Goal: Transaction & Acquisition: Purchase product/service

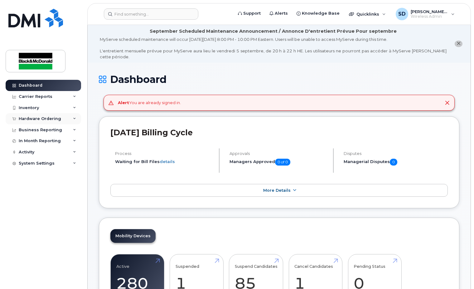
click at [36, 119] on div "Hardware Ordering" at bounding box center [40, 118] width 42 height 5
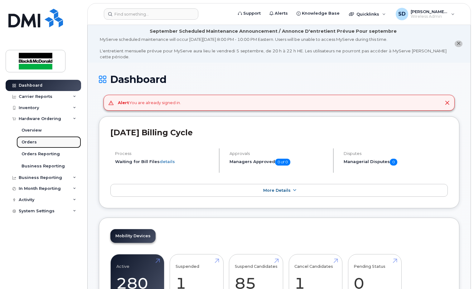
click at [34, 141] on div "Orders" at bounding box center [29, 142] width 15 height 6
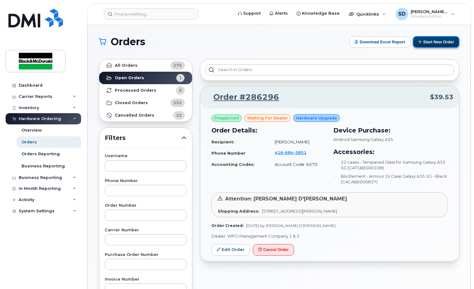
click at [445, 41] on button "Start New Order" at bounding box center [436, 42] width 46 height 12
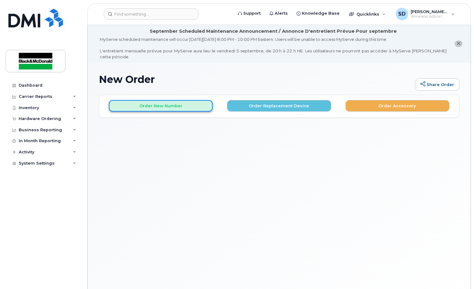
click at [177, 100] on button "Order New Number" at bounding box center [161, 106] width 104 height 12
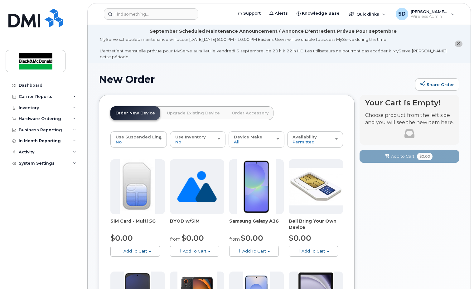
click at [253, 171] on img at bounding box center [256, 186] width 39 height 55
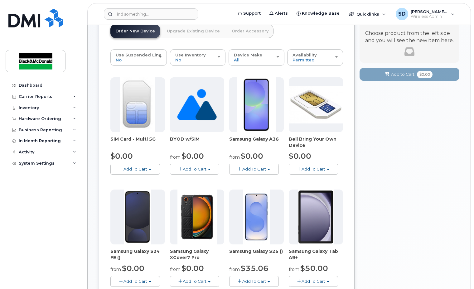
scroll to position [94, 0]
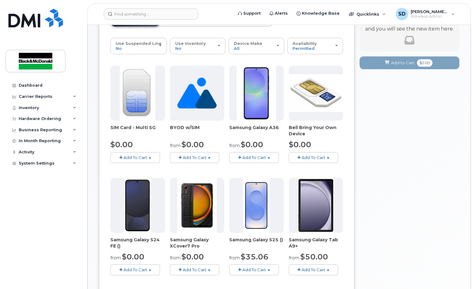
click at [135, 267] on span "Add To Cart" at bounding box center [135, 269] width 24 height 5
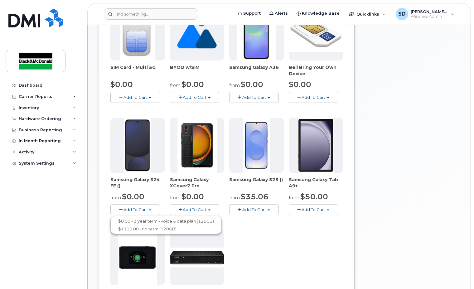
scroll to position [156, 0]
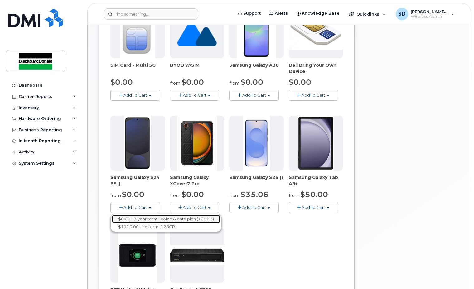
click at [156, 215] on link "$0.00 - 3 year term - voice & data plan (128GB)" at bounding box center [166, 219] width 108 height 8
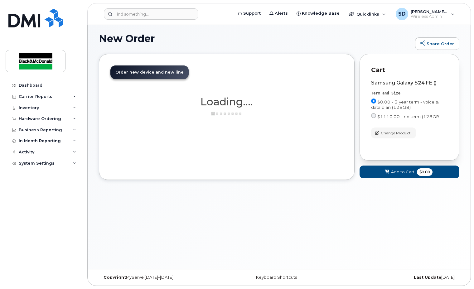
scroll to position [35, 0]
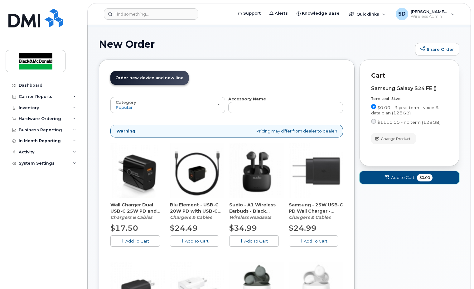
click at [393, 175] on span "Add to Cart" at bounding box center [402, 178] width 23 height 6
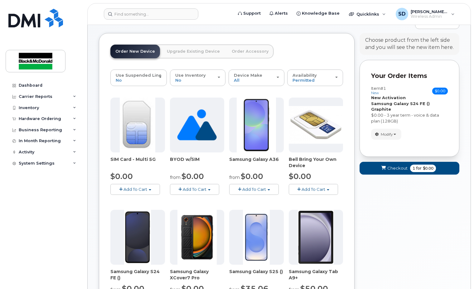
scroll to position [98, 0]
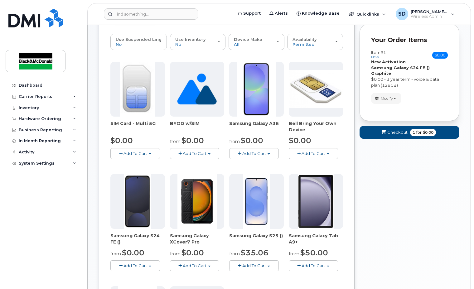
click at [131, 263] on span "Add To Cart" at bounding box center [135, 265] width 24 height 5
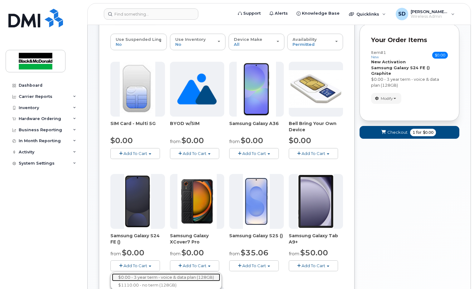
click at [157, 273] on link "$0.00 - 3 year term - voice & data plan (128GB)" at bounding box center [166, 277] width 108 height 8
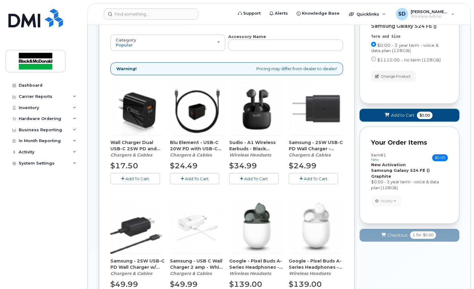
click at [401, 112] on span "Add to Cart" at bounding box center [402, 115] width 23 height 6
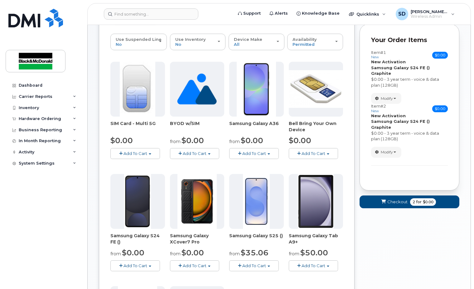
click at [151, 260] on button "Add To Cart" at bounding box center [135, 265] width 50 height 11
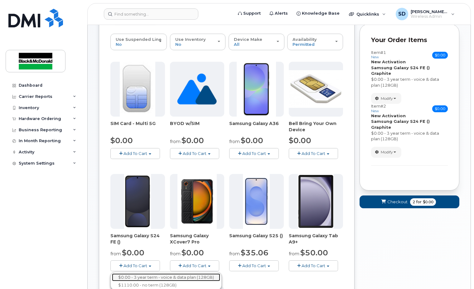
click at [144, 273] on link "$0.00 - 3 year term - voice & data plan (128GB)" at bounding box center [166, 277] width 108 height 8
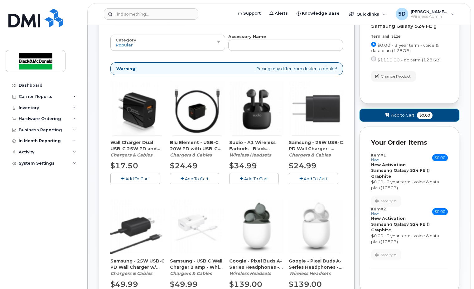
click at [397, 112] on span "Add to Cart" at bounding box center [402, 115] width 23 height 6
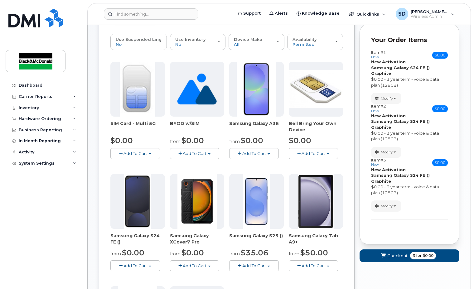
click at [149, 260] on button "Add To Cart" at bounding box center [135, 265] width 50 height 11
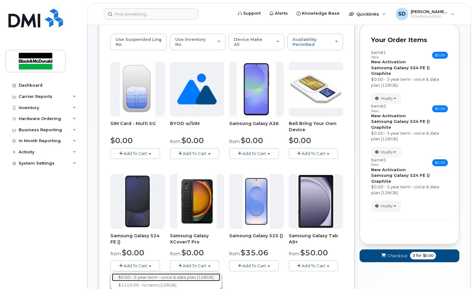
click at [182, 273] on link "$0.00 - 3 year term - voice & data plan (128GB)" at bounding box center [166, 277] width 108 height 8
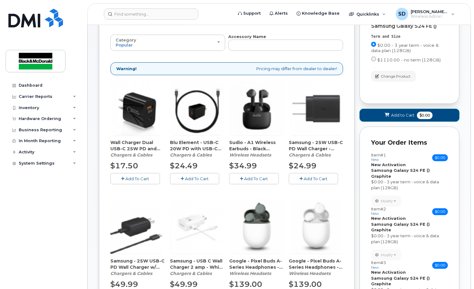
click at [387, 113] on icon at bounding box center [387, 115] width 4 height 4
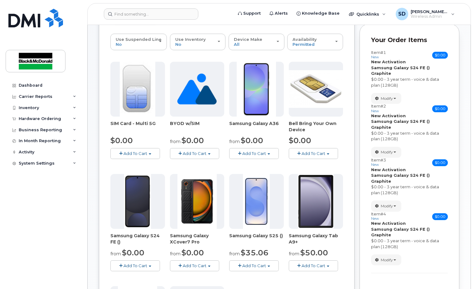
click at [150, 266] on span "button" at bounding box center [150, 266] width 2 height 1
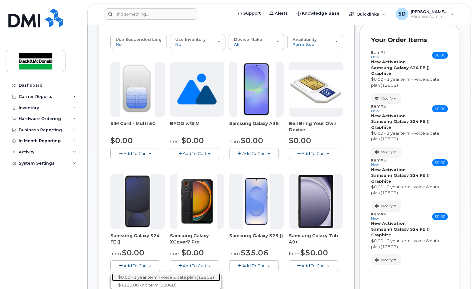
click at [149, 273] on link "$0.00 - 3 year term - voice & data plan (128GB)" at bounding box center [166, 277] width 108 height 8
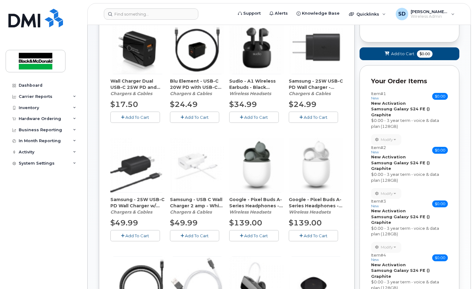
scroll to position [160, 0]
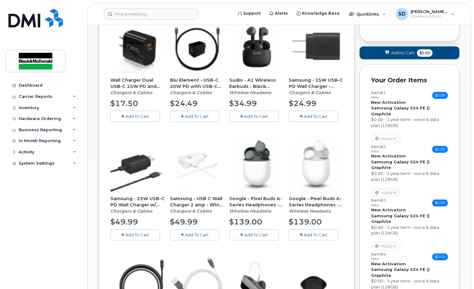
click at [396, 50] on span "Add to Cart" at bounding box center [402, 53] width 23 height 6
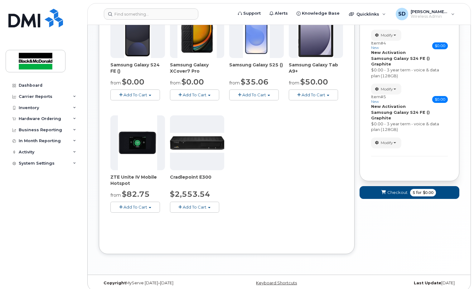
click at [132, 92] on span "Add To Cart" at bounding box center [135, 94] width 24 height 5
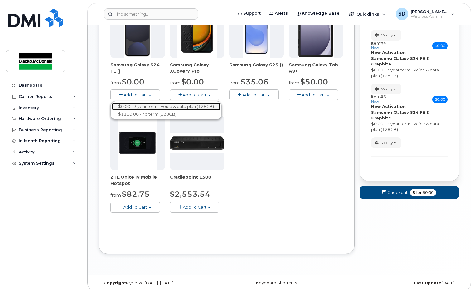
click at [182, 103] on link "$0.00 - 3 year term - voice & data plan (128GB)" at bounding box center [166, 107] width 108 height 8
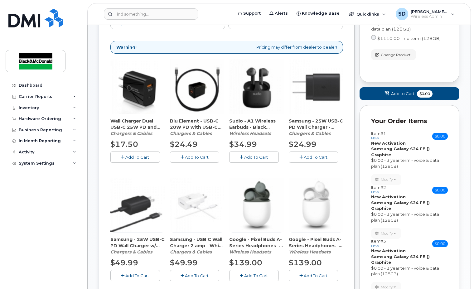
scroll to position [113, 0]
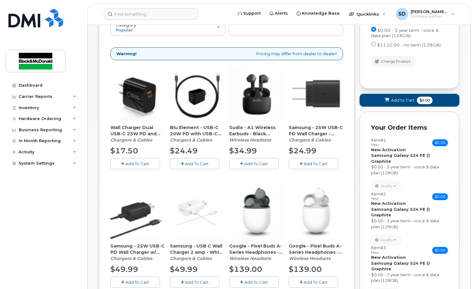
click at [402, 97] on span "Add to Cart" at bounding box center [402, 100] width 23 height 6
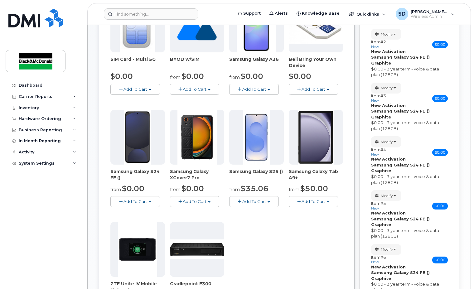
scroll to position [237, 0]
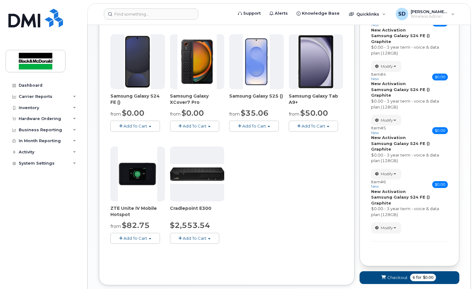
click at [149, 122] on button "Add To Cart" at bounding box center [135, 126] width 50 height 11
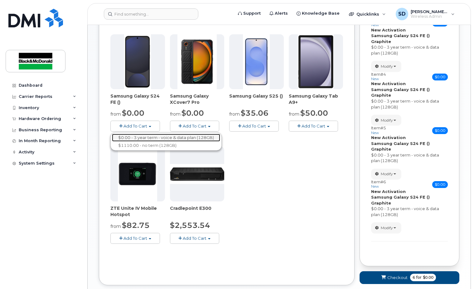
click at [142, 134] on link "$0.00 - 3 year term - voice & data plan (128GB)" at bounding box center [166, 138] width 108 height 8
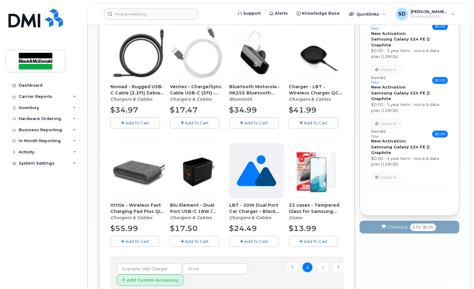
scroll to position [393, 0]
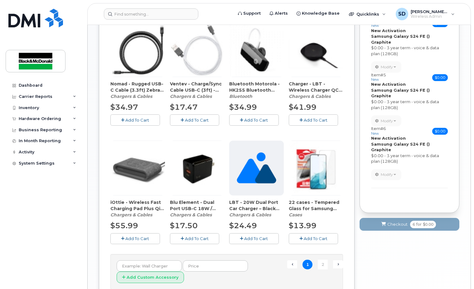
click at [315, 236] on span "Add To Cart" at bounding box center [316, 238] width 24 height 5
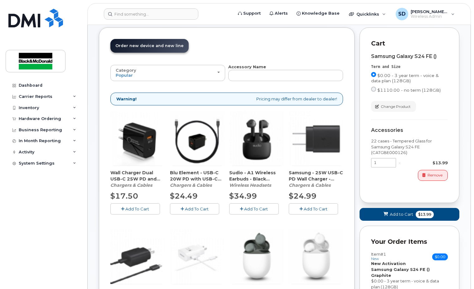
scroll to position [50, 0]
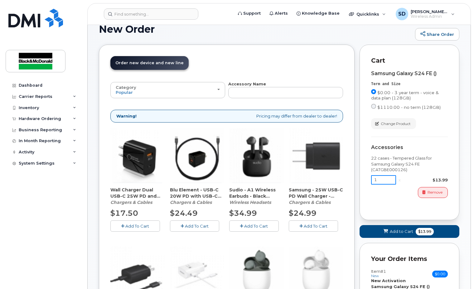
drag, startPoint x: 378, startPoint y: 173, endPoint x: 370, endPoint y: 175, distance: 7.9
click at [370, 175] on div "Cart Samsung Galaxy S24 FE () Term and Size $0.00 - 3 year term - voice & data …" at bounding box center [410, 133] width 100 height 176
type input "7"
click at [397, 229] on span "Add to Cart" at bounding box center [401, 232] width 23 height 6
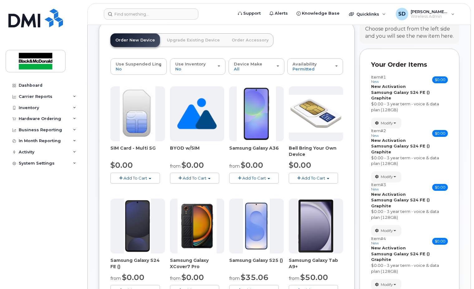
scroll to position [13, 0]
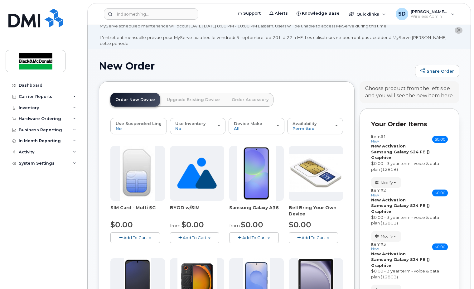
click at [246, 95] on link "Order Accessory" at bounding box center [250, 100] width 47 height 14
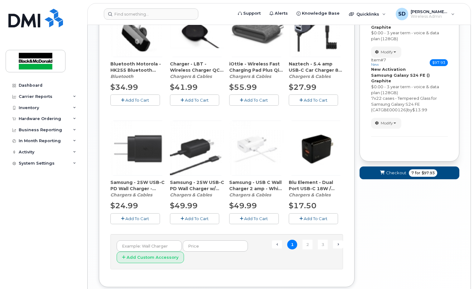
scroll to position [446, 0]
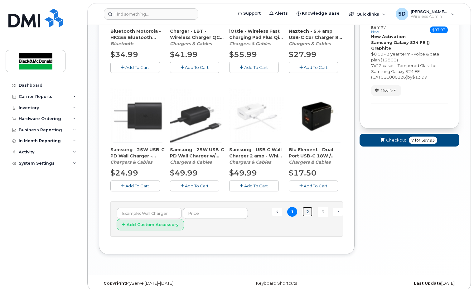
click at [306, 207] on link "2" at bounding box center [307, 212] width 10 height 10
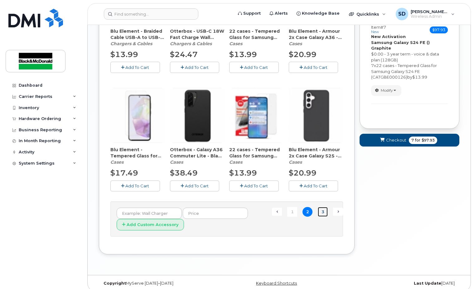
click at [323, 207] on link "3" at bounding box center [323, 212] width 10 height 10
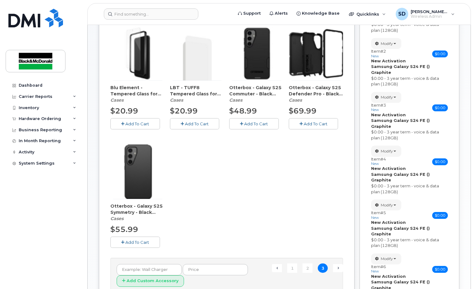
scroll to position [232, 0]
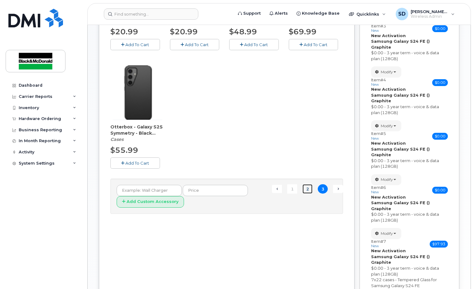
click at [307, 185] on link "2" at bounding box center [307, 189] width 10 height 10
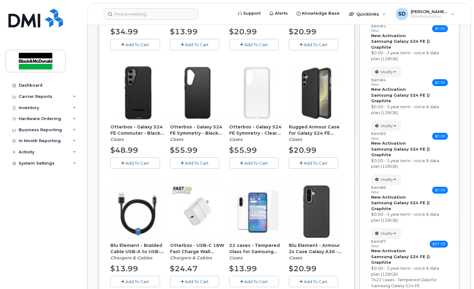
click at [319, 161] on span "Add To Cart" at bounding box center [316, 163] width 24 height 5
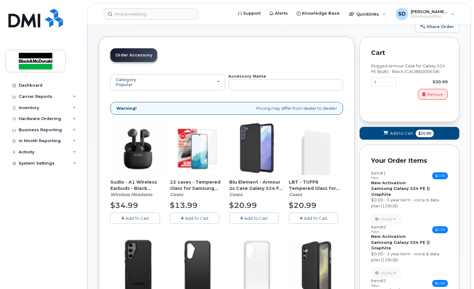
scroll to position [13, 0]
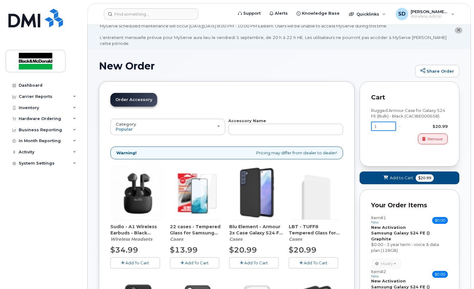
drag, startPoint x: 381, startPoint y: 119, endPoint x: 366, endPoint y: 119, distance: 15.0
click at [366, 119] on div "Cart Rugged Armour Case for Galaxy S24 FE (Bulk) - Black (CACIBE000658) 1 x $20…" at bounding box center [410, 123] width 100 height 85
type input "7"
click at [400, 175] on span "Add to Cart" at bounding box center [400, 178] width 23 height 6
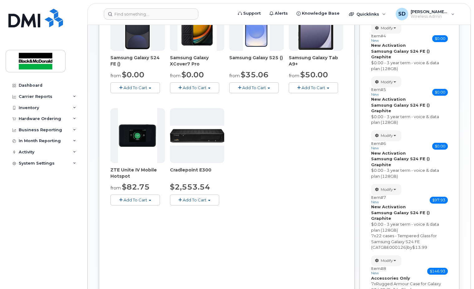
scroll to position [342, 0]
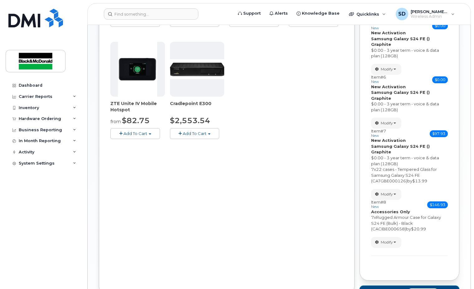
click at [400, 289] on span "Checkout" at bounding box center [395, 292] width 20 height 6
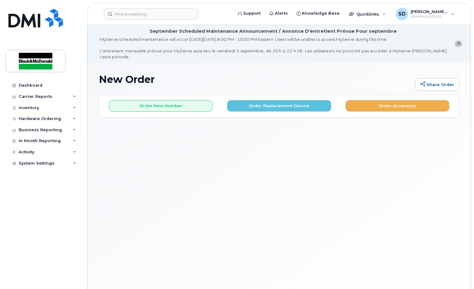
click at [458, 41] on icon "close notification" at bounding box center [459, 43] width 4 height 4
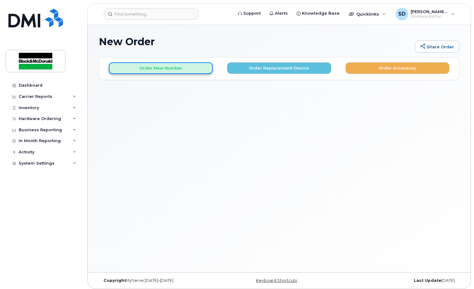
click at [160, 68] on button "Order New Number" at bounding box center [161, 68] width 104 height 12
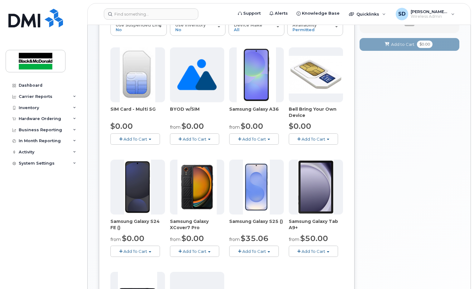
scroll to position [94, 0]
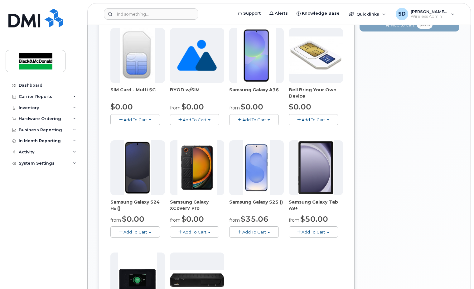
click at [148, 233] on button "Add To Cart" at bounding box center [135, 231] width 50 height 11
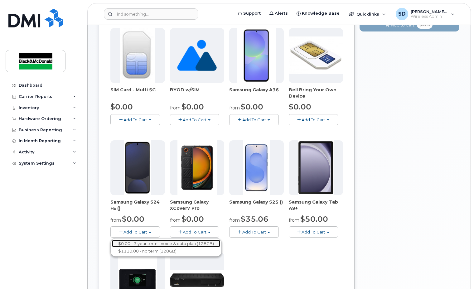
click at [141, 244] on link "$0.00 - 3 year term - voice & data plan (128GB)" at bounding box center [166, 244] width 108 height 8
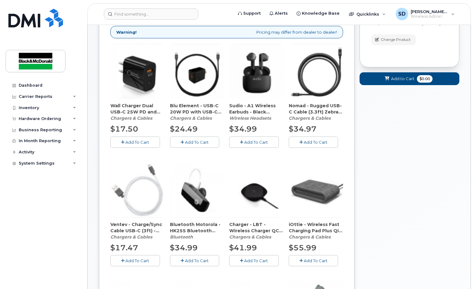
scroll to position [3, 0]
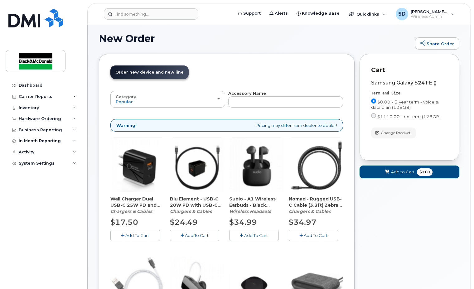
click at [404, 172] on span "Add to Cart" at bounding box center [402, 172] width 23 height 6
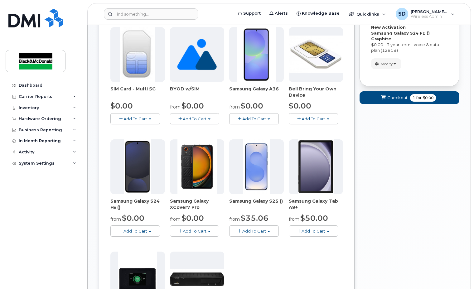
scroll to position [97, 0]
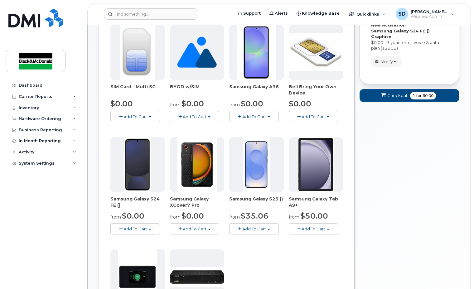
click at [149, 230] on span "button" at bounding box center [150, 229] width 2 height 1
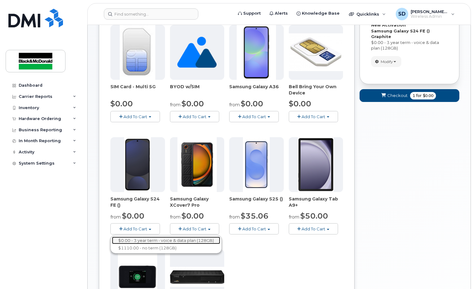
click at [152, 242] on link "$0.00 - 3 year term - voice & data plan (128GB)" at bounding box center [166, 241] width 108 height 8
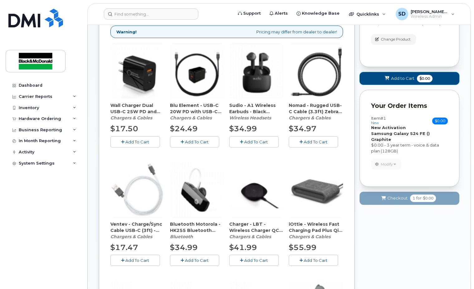
click at [396, 77] on span "Add to Cart" at bounding box center [402, 78] width 23 height 6
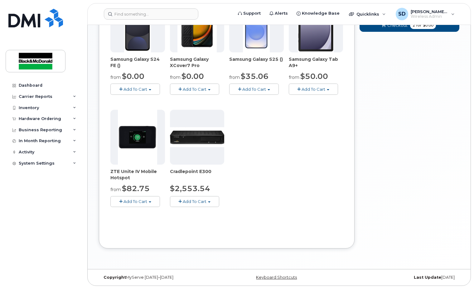
click at [149, 89] on button "Add To Cart" at bounding box center [135, 89] width 50 height 11
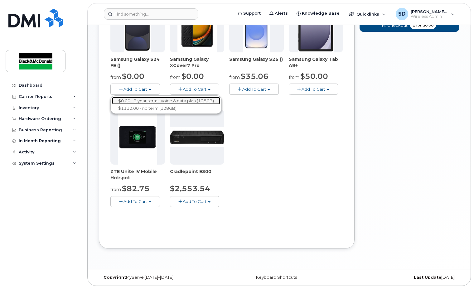
click at [147, 100] on link "$0.00 - 3 year term - voice & data plan (128GB)" at bounding box center [166, 101] width 108 height 8
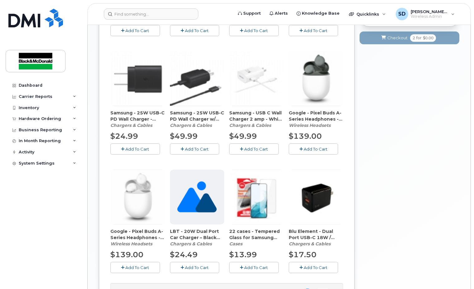
scroll to position [330, 0]
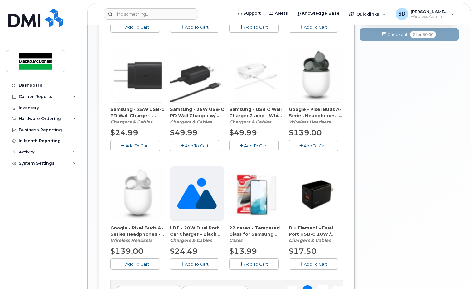
click at [257, 263] on span "Add To Cart" at bounding box center [256, 264] width 24 height 5
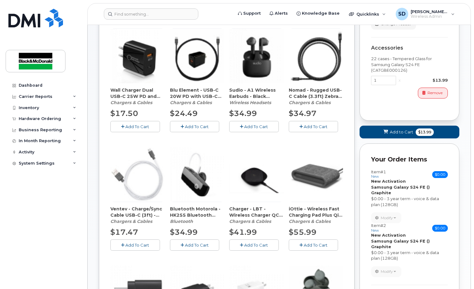
scroll to position [112, 0]
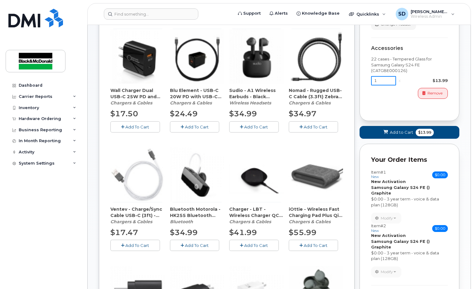
drag, startPoint x: 376, startPoint y: 79, endPoint x: 356, endPoint y: 86, distance: 21.7
click at [356, 81] on div "Order New Device Upgrade Existing Device Order Accessory Order new device and n…" at bounding box center [279, 252] width 360 height 615
type input "3"
click at [388, 132] on span at bounding box center [386, 132] width 6 height 6
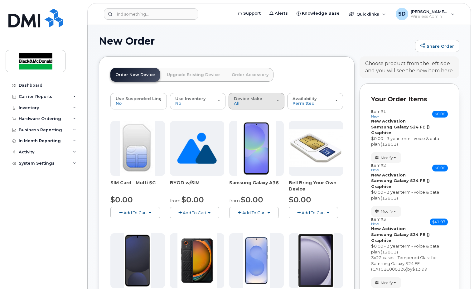
scroll to position [0, 0]
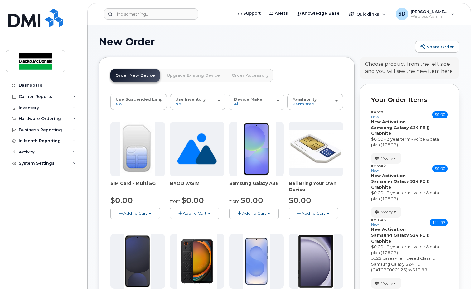
click at [249, 75] on link "Order Accessory" at bounding box center [250, 76] width 47 height 14
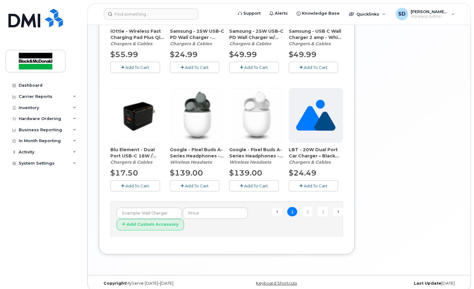
scroll to position [414, 0]
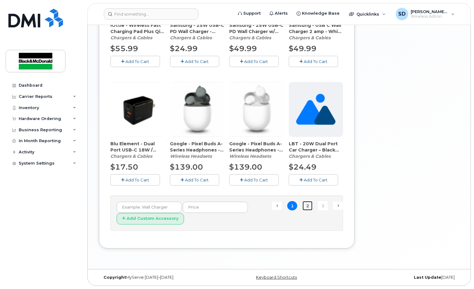
click at [307, 206] on link "2" at bounding box center [307, 206] width 10 height 10
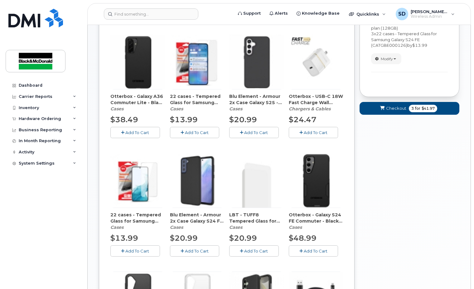
scroll to position [226, 0]
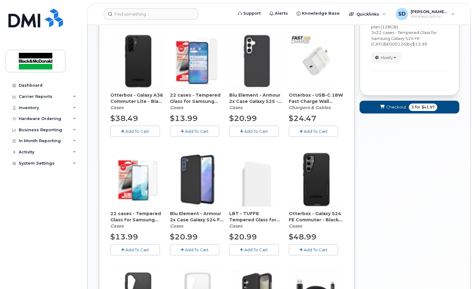
drag, startPoint x: 201, startPoint y: 250, endPoint x: 202, endPoint y: 247, distance: 3.2
click at [201, 249] on span "Add To Cart" at bounding box center [197, 249] width 24 height 5
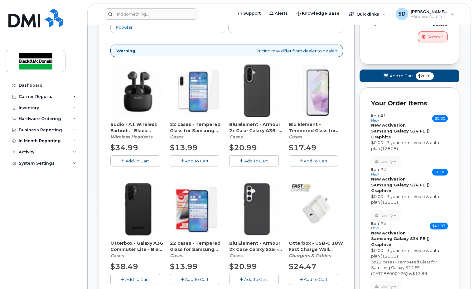
scroll to position [7, 0]
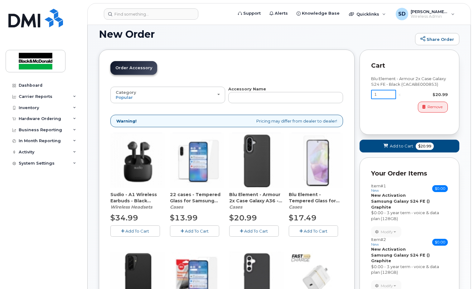
drag, startPoint x: 371, startPoint y: 91, endPoint x: 354, endPoint y: 91, distance: 16.8
type input "3"
click at [382, 145] on button "Add to Cart $62.97" at bounding box center [410, 146] width 100 height 13
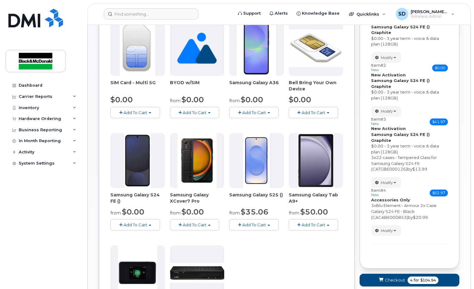
scroll to position [101, 0]
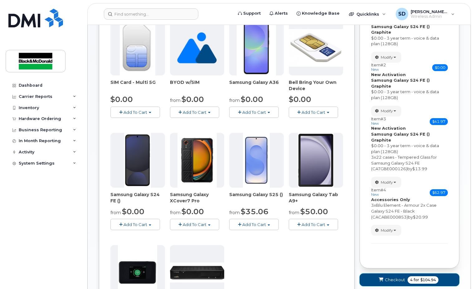
click at [400, 277] on span "Checkout" at bounding box center [395, 280] width 20 height 6
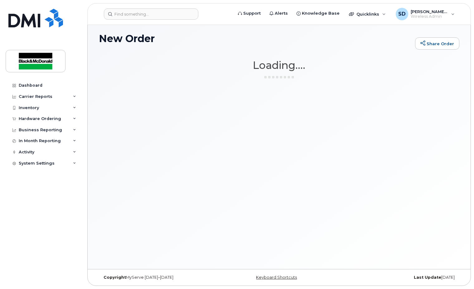
scroll to position [3, 0]
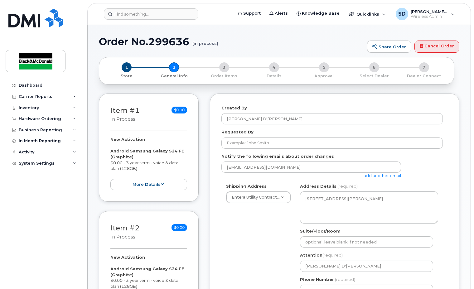
select select
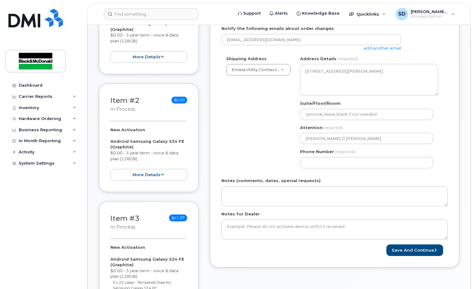
scroll to position [156, 0]
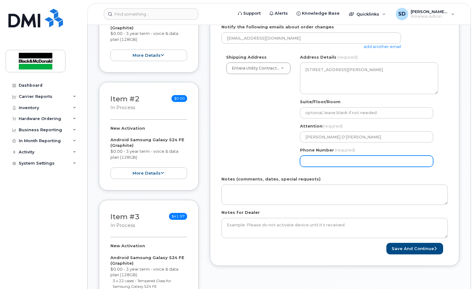
click at [318, 160] on input "Phone Number" at bounding box center [366, 161] width 133 height 11
type input "4167469914"
select select
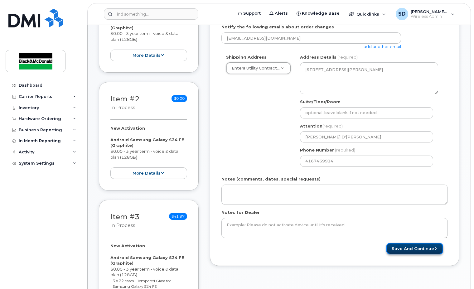
click at [407, 249] on button "Save and Continue" at bounding box center [414, 249] width 57 height 12
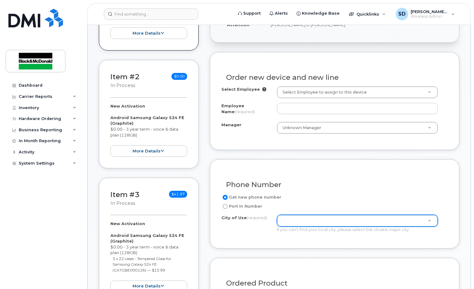
scroll to position [187, 0]
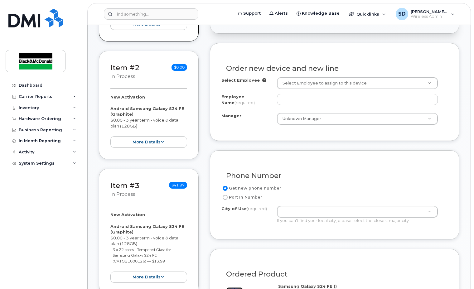
drag, startPoint x: 225, startPoint y: 198, endPoint x: 230, endPoint y: 198, distance: 5.9
click at [225, 198] on input "Port In Number" at bounding box center [225, 197] width 5 height 5
radio input "true"
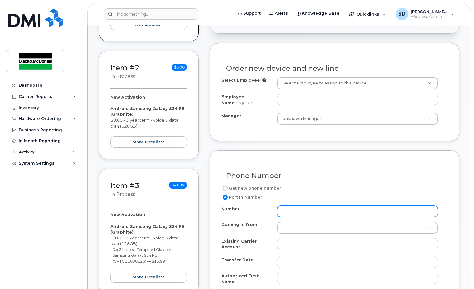
click at [288, 212] on input "Number" at bounding box center [357, 211] width 161 height 11
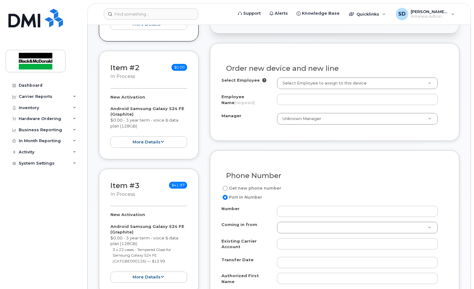
click at [225, 186] on input "Get new phone number" at bounding box center [225, 188] width 5 height 5
radio input "true"
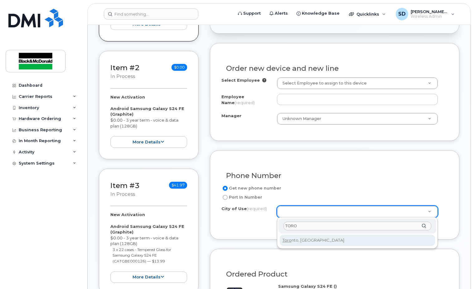
type input "TORO"
type input "4934"
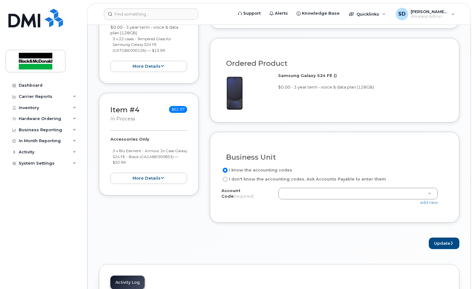
scroll to position [405, 0]
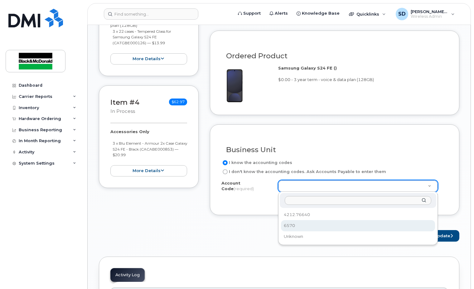
select select "6570"
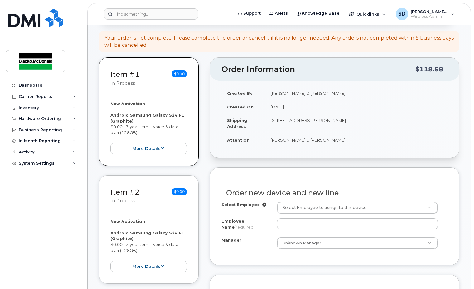
scroll to position [62, 0]
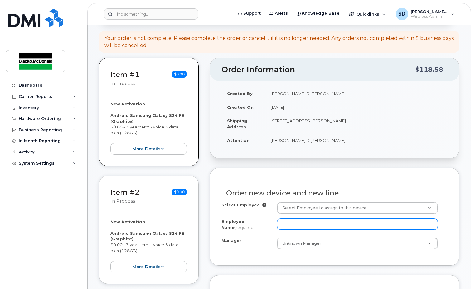
click at [290, 223] on input "Employee Name (required)" at bounding box center [357, 224] width 161 height 11
drag, startPoint x: 299, startPoint y: 224, endPoint x: 263, endPoint y: 223, distance: 36.8
click at [263, 223] on div "Employee Name (required) 3r-35" at bounding box center [334, 226] width 226 height 14
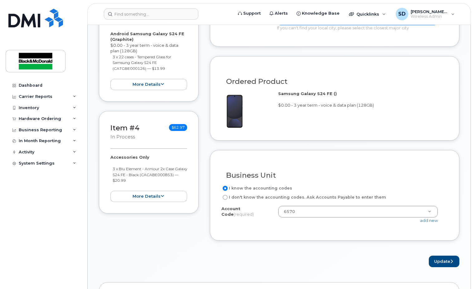
scroll to position [437, 0]
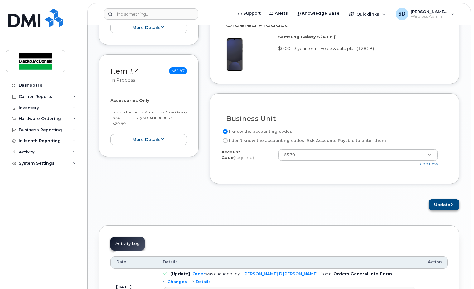
type input "3R-35"
click at [445, 205] on button "Update" at bounding box center [444, 205] width 31 height 12
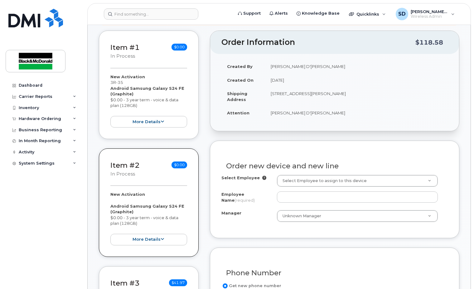
scroll to position [125, 0]
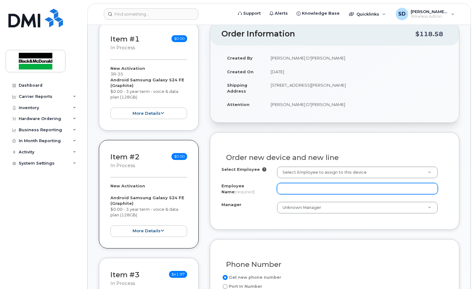
click at [297, 186] on input "Employee Name (required)" at bounding box center [357, 188] width 161 height 11
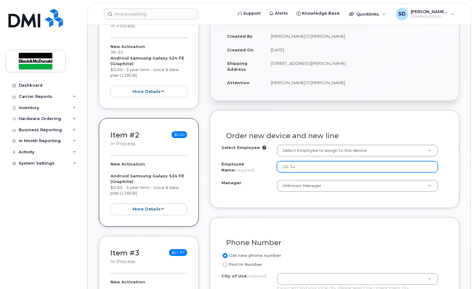
scroll to position [218, 0]
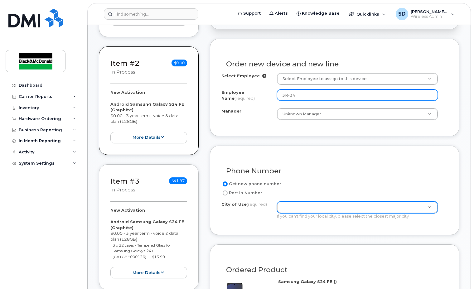
type input "3R-34"
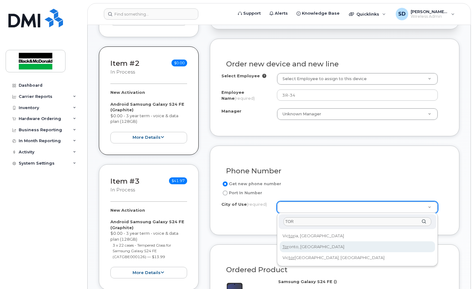
type input "TOR"
type input "4934"
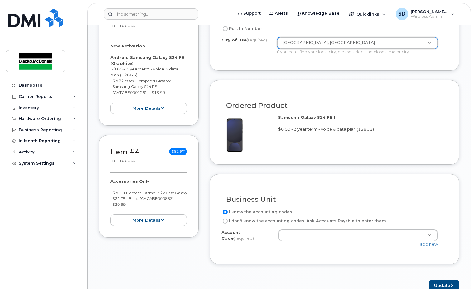
scroll to position [405, 0]
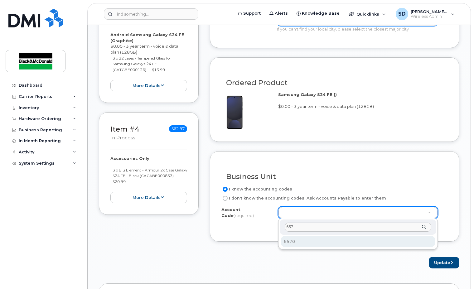
type input "6570"
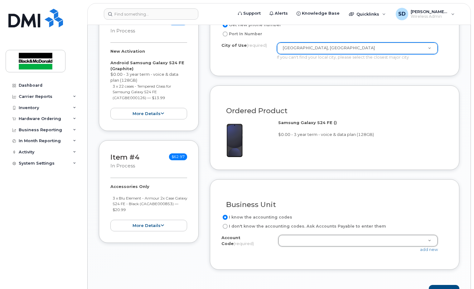
scroll to position [437, 0]
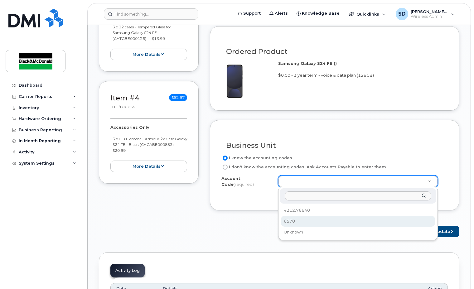
select select "6570"
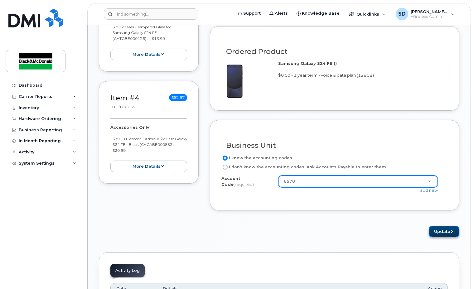
click at [438, 231] on button "Update" at bounding box center [444, 232] width 31 height 12
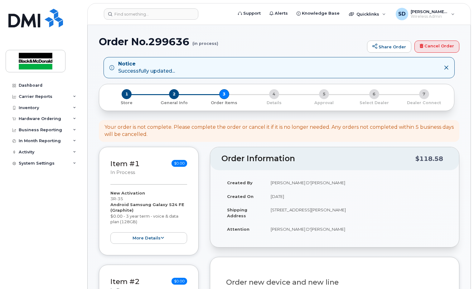
scroll to position [125, 0]
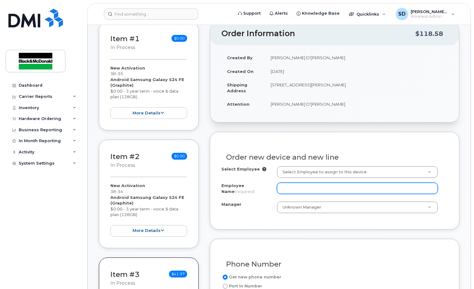
click at [291, 187] on input "Employee Name (required)" at bounding box center [357, 188] width 161 height 11
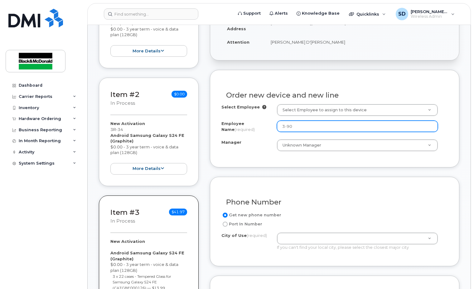
scroll to position [187, 0]
type input "3-90"
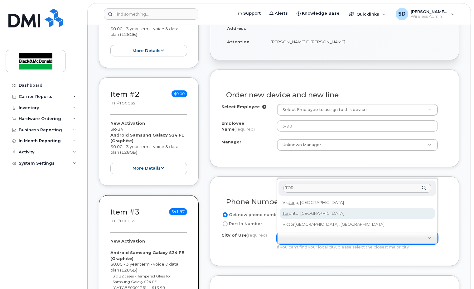
type input "TOR"
type input "4934"
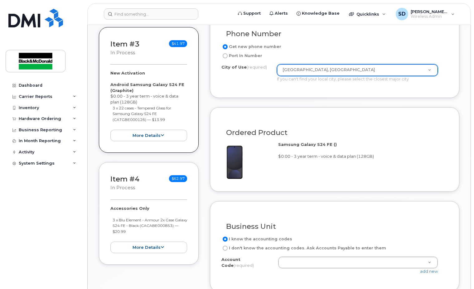
scroll to position [375, 0]
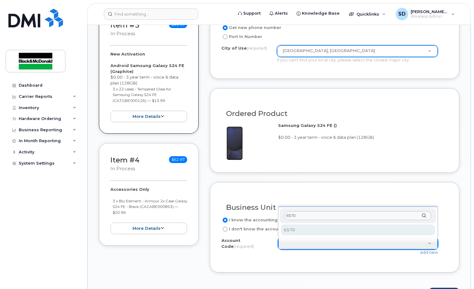
type input "6570"
select select "6570"
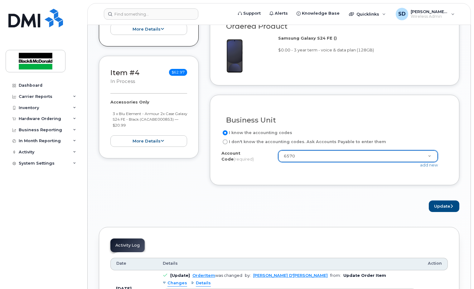
scroll to position [468, 0]
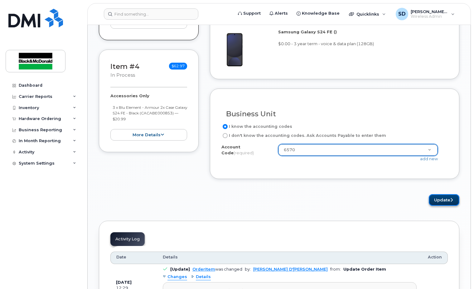
click at [446, 202] on button "Update" at bounding box center [444, 200] width 31 height 12
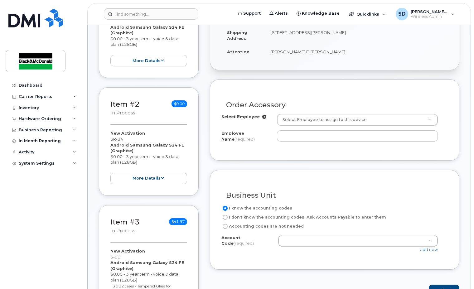
scroll to position [187, 0]
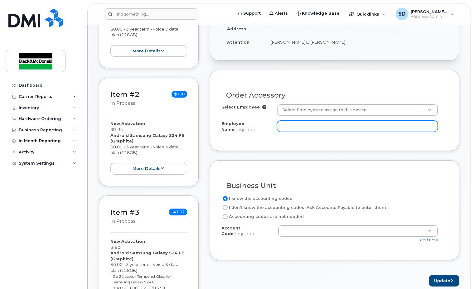
click at [297, 128] on input "Employee Name (required)" at bounding box center [357, 126] width 161 height 11
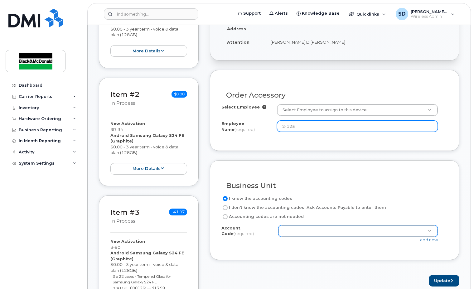
type input "2-125"
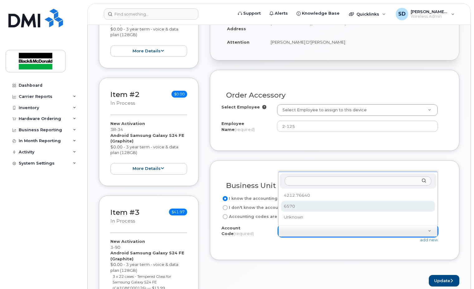
drag, startPoint x: 301, startPoint y: 206, endPoint x: 302, endPoint y: 200, distance: 6.3
select select "6570"
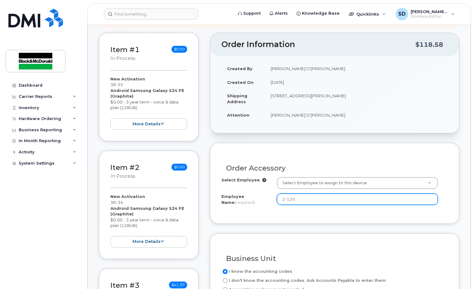
scroll to position [125, 0]
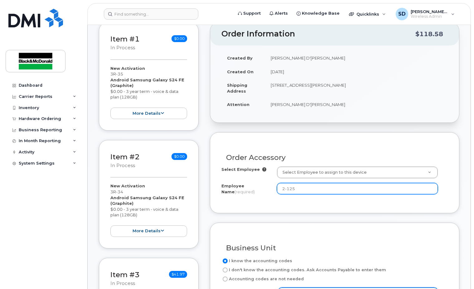
drag, startPoint x: 297, startPoint y: 187, endPoint x: 272, endPoint y: 187, distance: 25.3
click at [272, 187] on div "Employee Name (required) 2-125" at bounding box center [334, 190] width 226 height 14
type input "V"
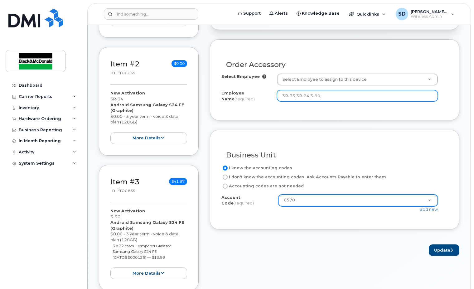
scroll to position [218, 0]
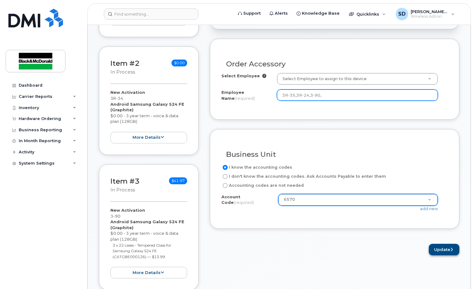
type input "3R-35,3R-24,3-90,"
click at [442, 248] on button "Update" at bounding box center [444, 250] width 31 height 12
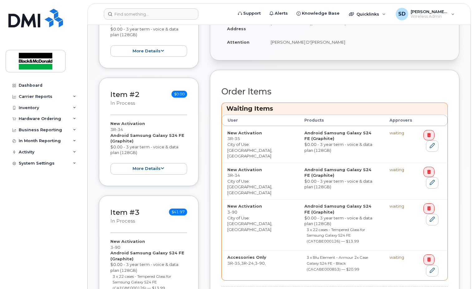
scroll to position [218, 0]
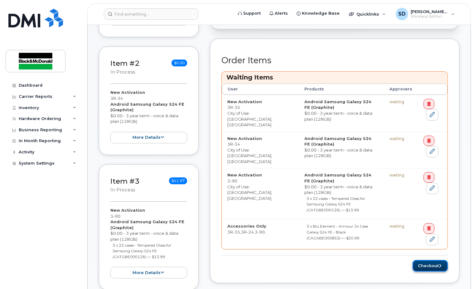
click at [432, 260] on button "Checkout" at bounding box center [430, 266] width 35 height 12
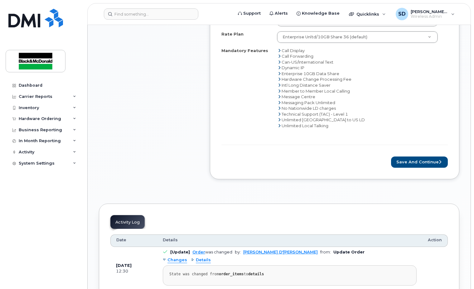
scroll to position [655, 0]
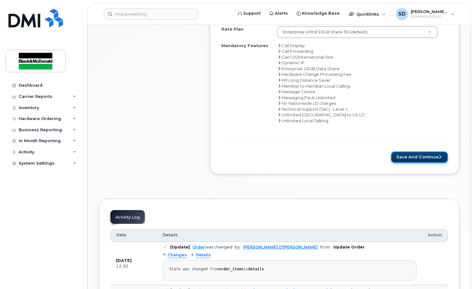
click at [410, 158] on button "Save and Continue" at bounding box center [419, 158] width 57 height 12
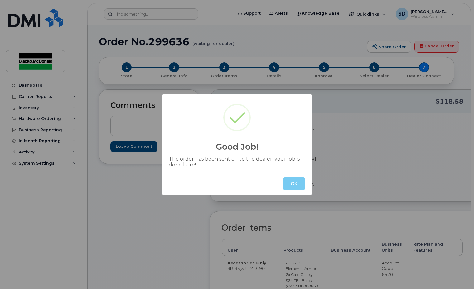
click at [297, 182] on button "OK" at bounding box center [294, 183] width 22 height 12
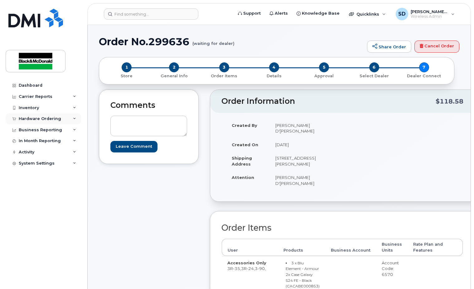
click at [52, 118] on div "Hardware Ordering" at bounding box center [40, 118] width 42 height 5
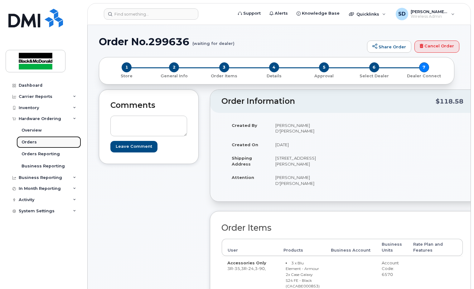
click at [49, 144] on link "Orders" at bounding box center [49, 142] width 65 height 12
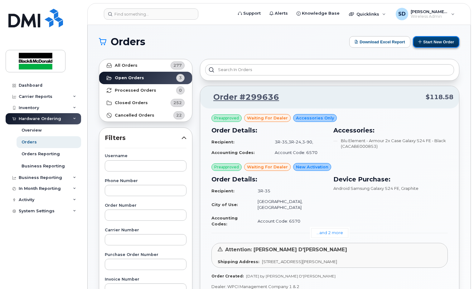
click at [428, 41] on button "Start New Order" at bounding box center [436, 42] width 46 height 12
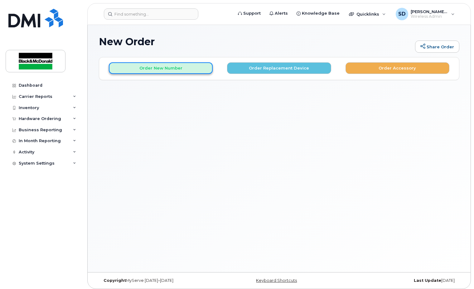
click at [176, 67] on button "Order New Number" at bounding box center [161, 68] width 104 height 12
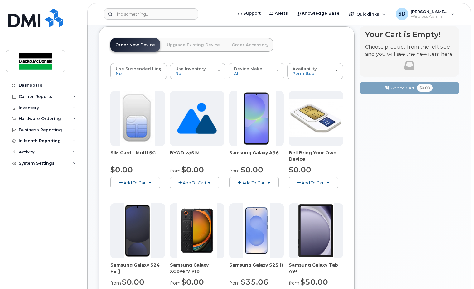
scroll to position [94, 0]
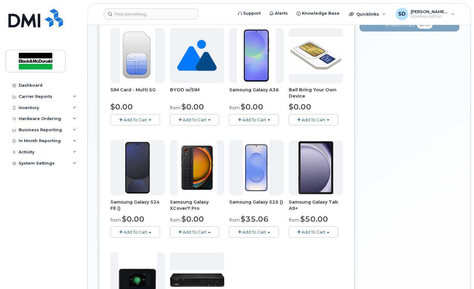
click at [150, 233] on span "button" at bounding box center [150, 232] width 2 height 1
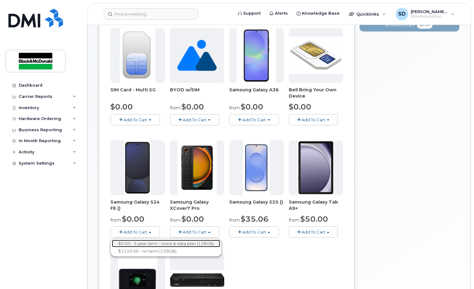
click at [151, 243] on link "$0.00 - 3 year term - voice & data plan (128GB)" at bounding box center [166, 244] width 108 height 8
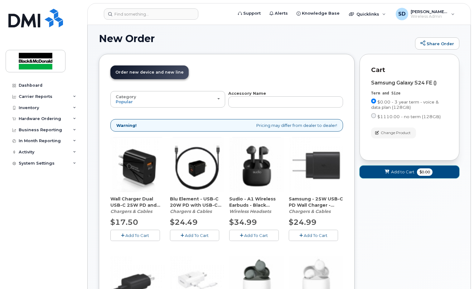
click at [396, 172] on span "Add to Cart" at bounding box center [402, 172] width 23 height 6
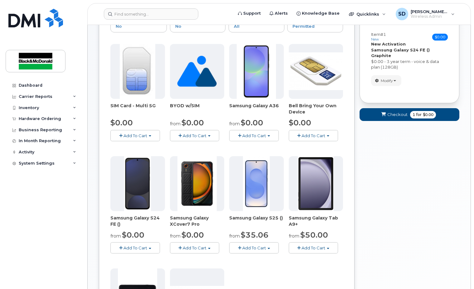
scroll to position [97, 0]
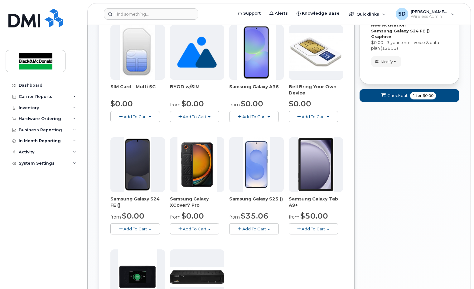
click at [148, 230] on button "Add To Cart" at bounding box center [135, 228] width 50 height 11
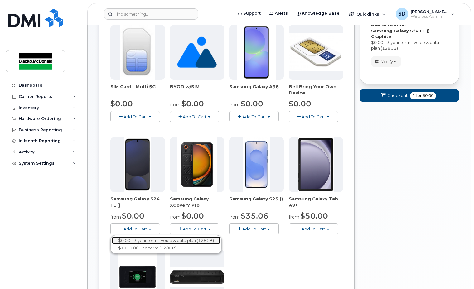
click at [152, 240] on link "$0.00 - 3 year term - voice & data plan (128GB)" at bounding box center [166, 241] width 108 height 8
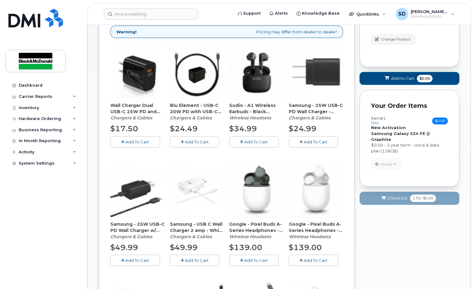
click at [406, 77] on span "Add to Cart" at bounding box center [402, 78] width 23 height 6
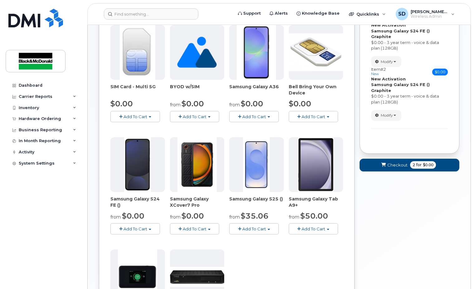
scroll to position [236, 0]
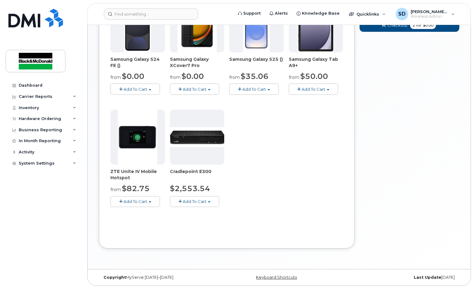
click at [149, 89] on button "Add To Cart" at bounding box center [135, 89] width 50 height 11
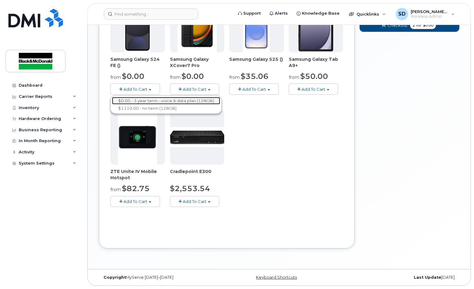
click at [148, 101] on link "$0.00 - 3 year term - voice & data plan (128GB)" at bounding box center [166, 101] width 108 height 8
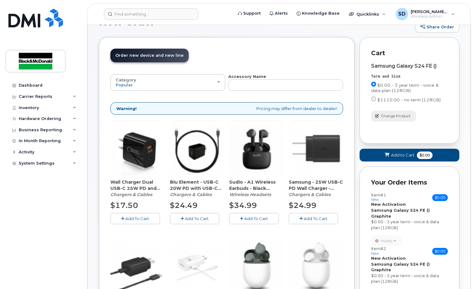
scroll to position [18, 0]
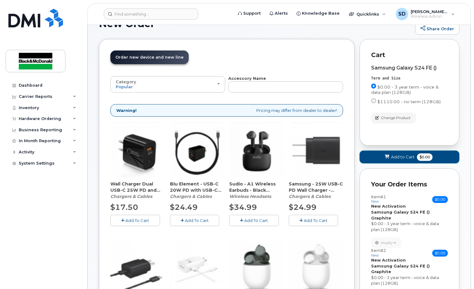
click at [399, 157] on span "Add to Cart" at bounding box center [402, 157] width 23 height 6
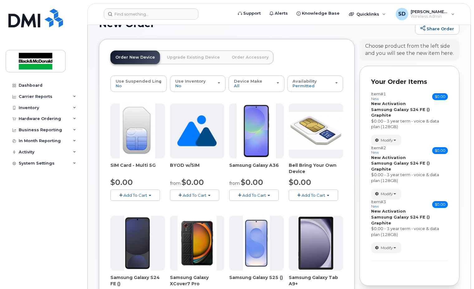
scroll to position [112, 0]
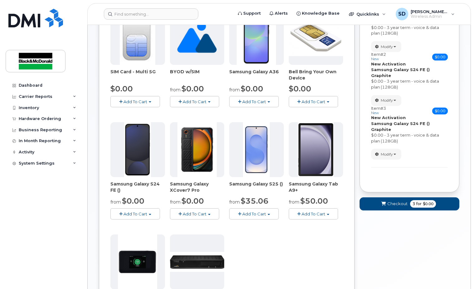
click at [150, 215] on span "button" at bounding box center [150, 214] width 2 height 1
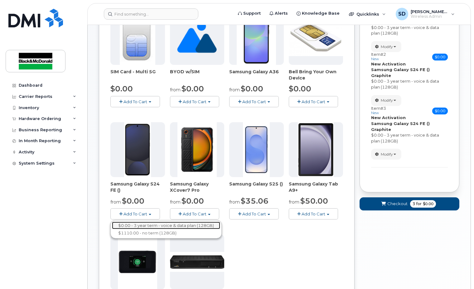
click at [151, 225] on link "$0.00 - 3 year term - voice & data plan (128GB)" at bounding box center [166, 226] width 108 height 8
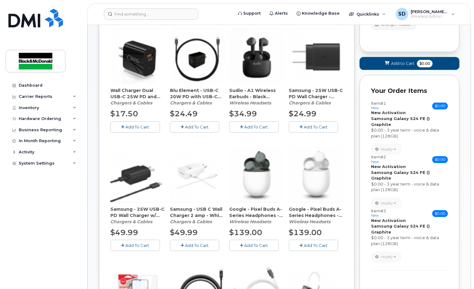
click at [401, 63] on span "Add to Cart" at bounding box center [402, 63] width 23 height 6
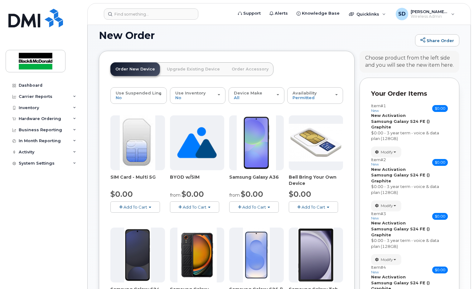
scroll to position [0, 0]
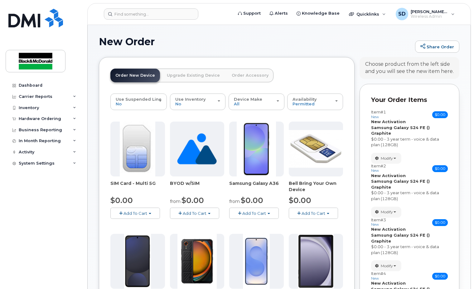
click at [233, 74] on link "Order Accessory" at bounding box center [250, 76] width 47 height 14
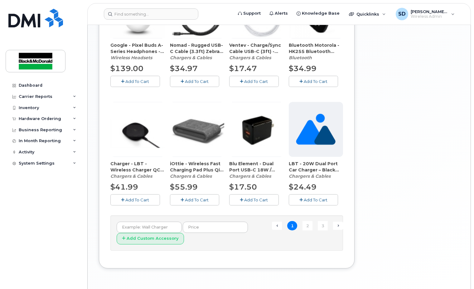
scroll to position [414, 0]
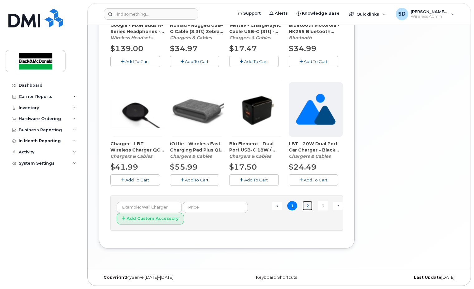
click at [308, 205] on link "2" at bounding box center [307, 206] width 10 height 10
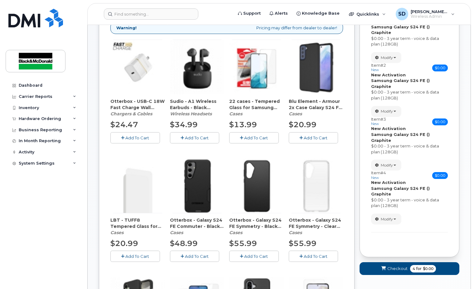
click at [255, 137] on span "Add To Cart" at bounding box center [256, 137] width 24 height 5
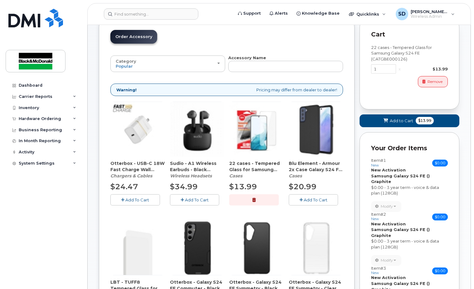
scroll to position [38, 0]
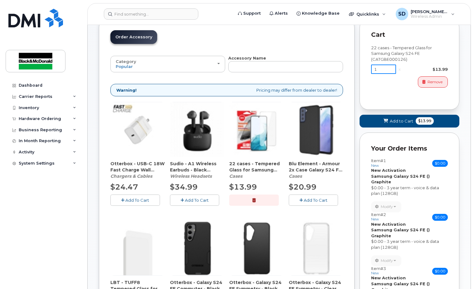
drag, startPoint x: 380, startPoint y: 69, endPoint x: 369, endPoint y: 67, distance: 11.3
click at [369, 67] on div "Cart 22 cases - Tempered Glass for Samsung Galaxy S24 FE (CATGBE000126) 1 x $13…" at bounding box center [410, 64] width 100 height 91
type input "4"
click at [395, 119] on span "Add to Cart" at bounding box center [401, 121] width 23 height 6
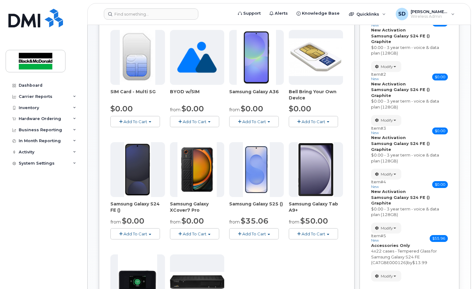
scroll to position [7, 0]
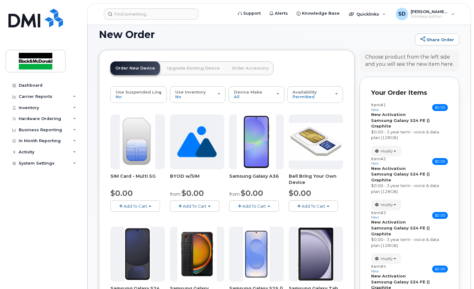
click at [239, 67] on link "Order Accessory" at bounding box center [250, 68] width 47 height 14
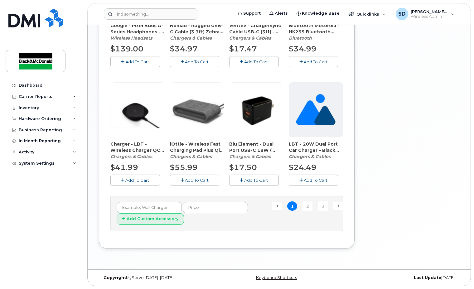
scroll to position [414, 0]
click at [310, 205] on link "2" at bounding box center [307, 206] width 10 height 10
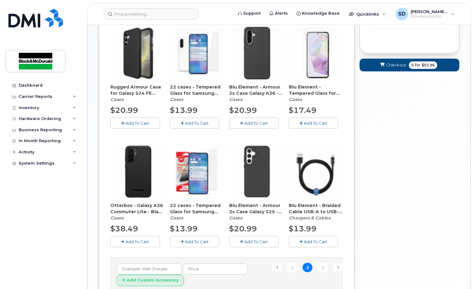
scroll to position [352, 0]
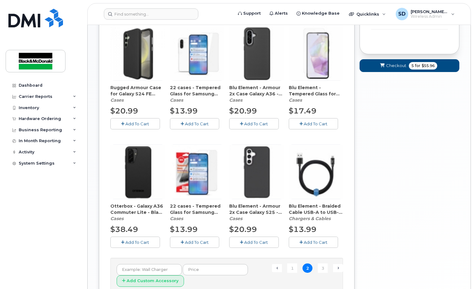
click at [144, 121] on span "Add To Cart" at bounding box center [137, 123] width 24 height 5
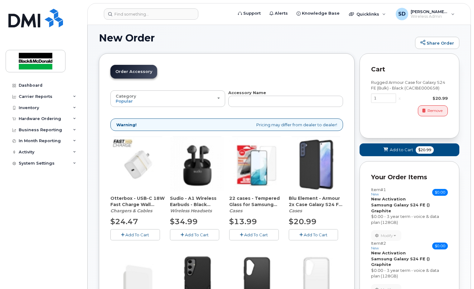
scroll to position [0, 0]
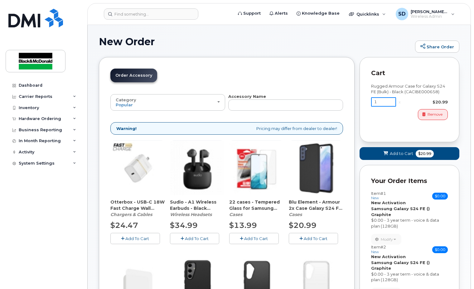
drag, startPoint x: 378, startPoint y: 100, endPoint x: 372, endPoint y: 100, distance: 5.9
click at [372, 100] on input "1" at bounding box center [383, 101] width 25 height 9
type input "4"
click at [403, 155] on span "Add to Cart" at bounding box center [401, 154] width 23 height 6
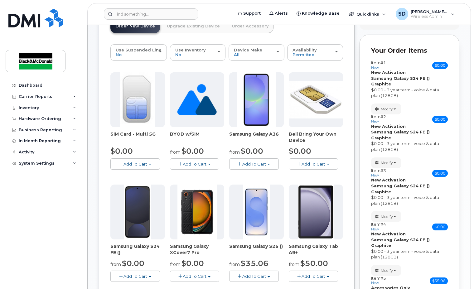
scroll to position [174, 0]
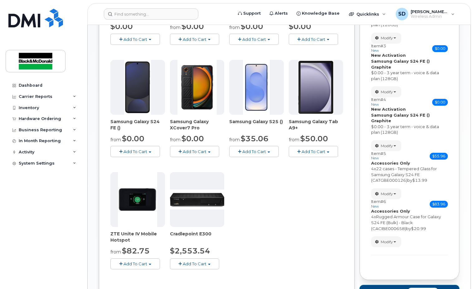
click at [395, 288] on span "Checkout" at bounding box center [395, 291] width 20 height 6
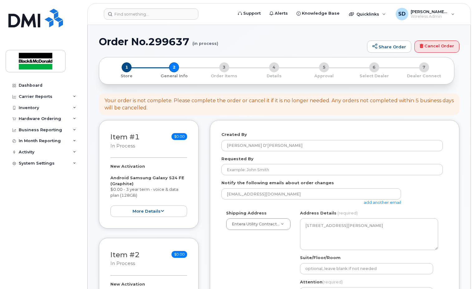
select select
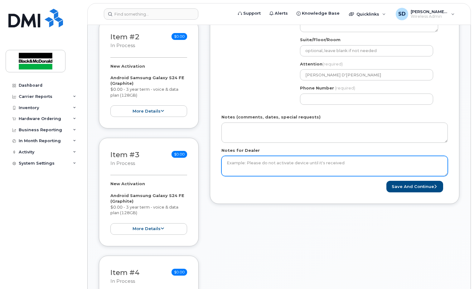
scroll to position [218, 0]
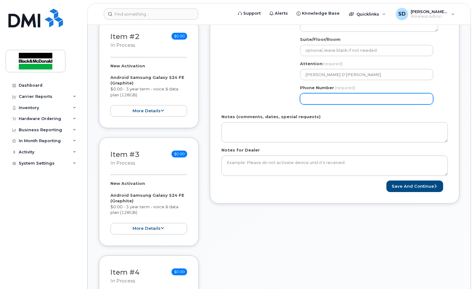
drag, startPoint x: 312, startPoint y: 98, endPoint x: 315, endPoint y: 99, distance: 3.3
click at [312, 98] on input "Phone Number" at bounding box center [366, 98] width 133 height 11
type input "4167469914"
select select
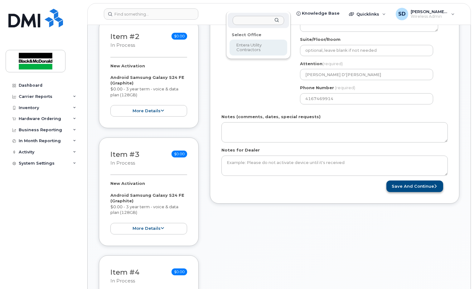
scroll to position [216, 0]
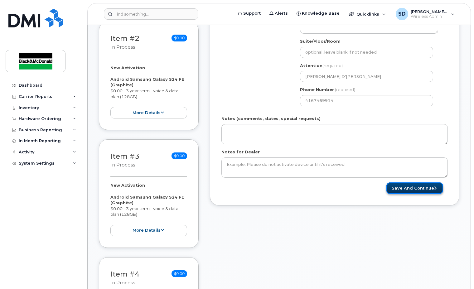
click at [409, 187] on button "Save and Continue" at bounding box center [414, 188] width 57 height 12
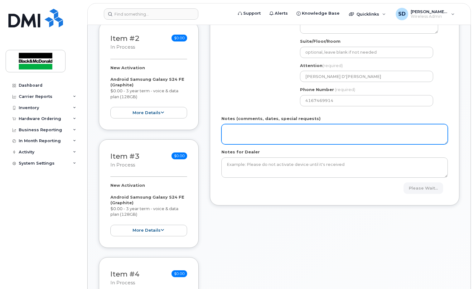
scroll to position [163, 0]
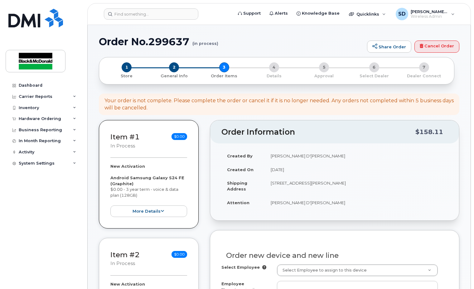
scroll to position [94, 0]
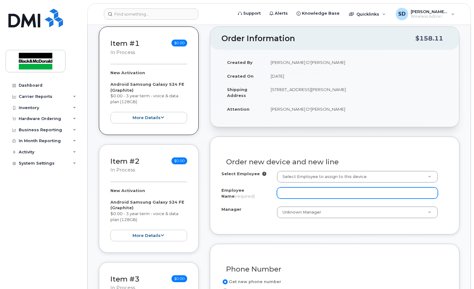
click at [299, 191] on input "Employee Name (required)" at bounding box center [357, 192] width 161 height 11
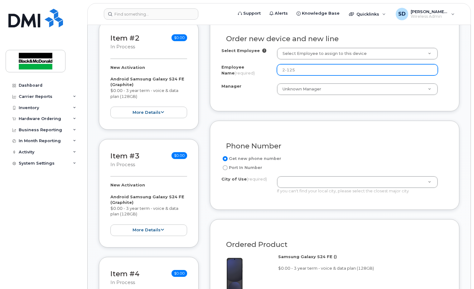
scroll to position [218, 0]
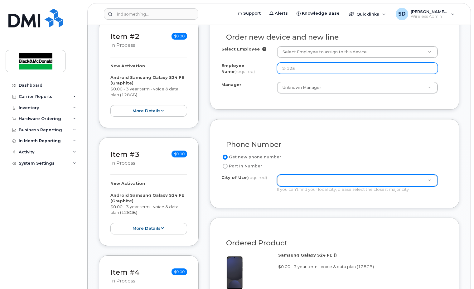
type input "2-125"
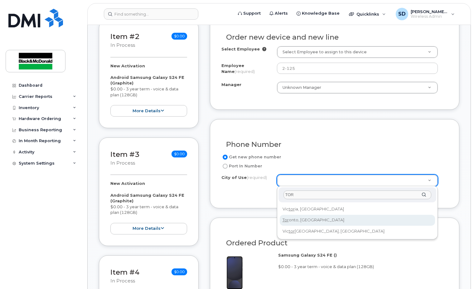
type input "TOR"
type input "4934"
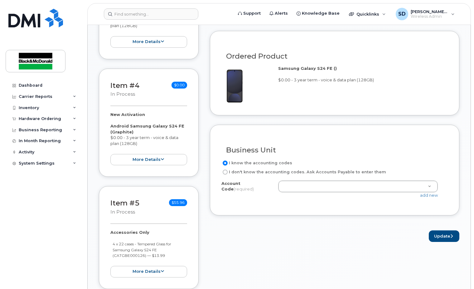
scroll to position [405, 0]
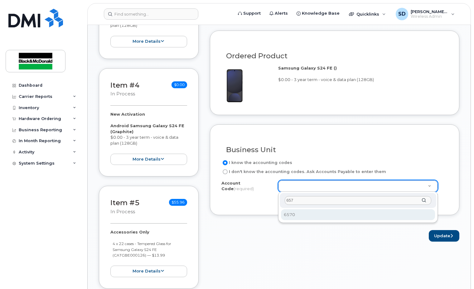
type input "6570"
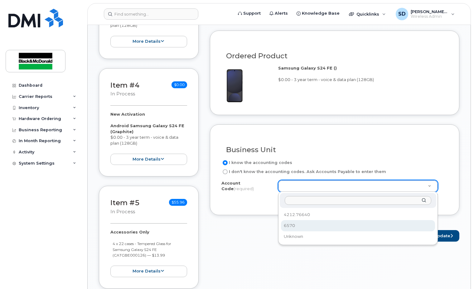
drag, startPoint x: 302, startPoint y: 224, endPoint x: 397, endPoint y: 230, distance: 95.0
select select "6570"
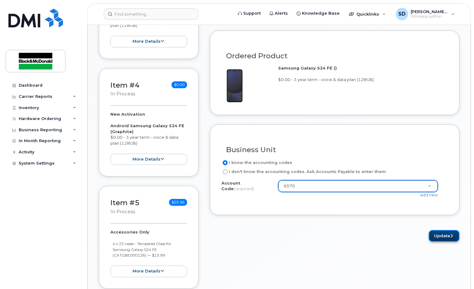
click at [438, 236] on button "Update" at bounding box center [444, 236] width 31 height 12
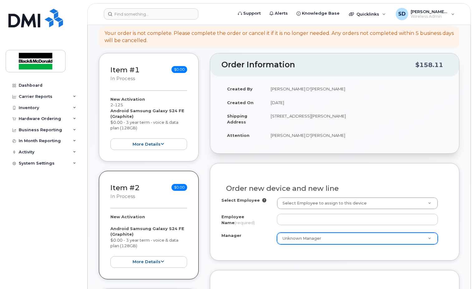
scroll to position [125, 0]
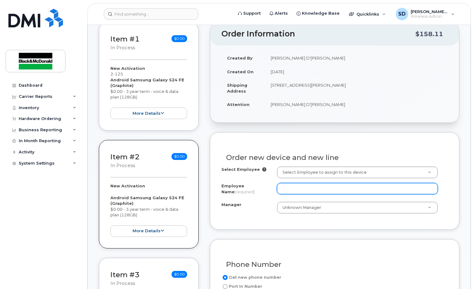
click at [287, 189] on input "Employee Name (required)" at bounding box center [357, 188] width 161 height 11
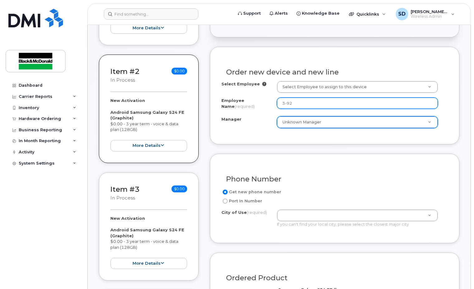
scroll to position [218, 0]
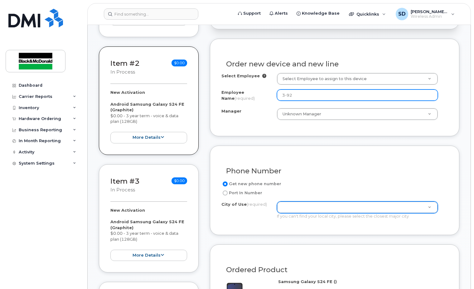
type input "3-92"
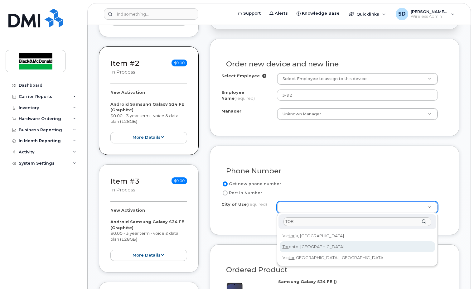
type input "TOR"
type input "4934"
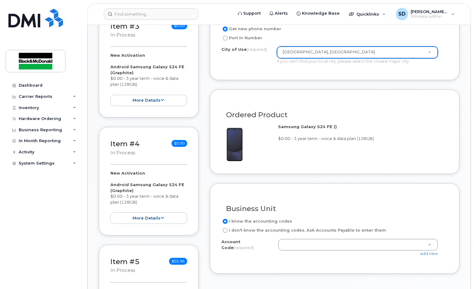
scroll to position [405, 0]
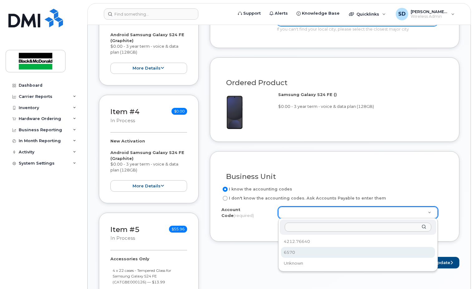
select select "6570"
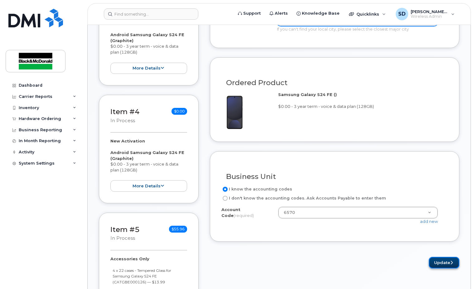
click at [438, 264] on button "Update" at bounding box center [444, 263] width 31 height 12
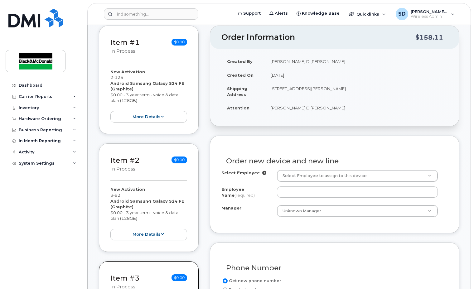
scroll to position [156, 0]
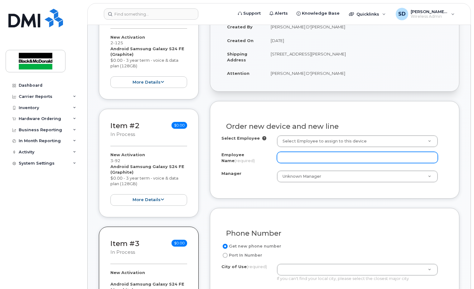
click at [287, 156] on input "Employee Name (required)" at bounding box center [357, 157] width 161 height 11
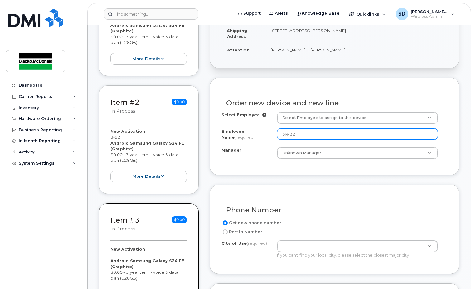
scroll to position [218, 0]
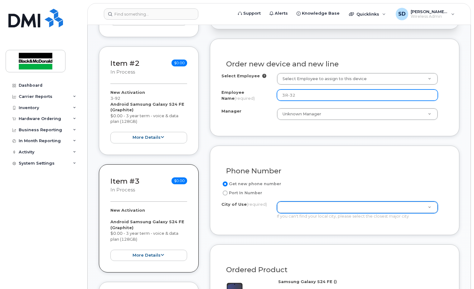
type input "3R-32"
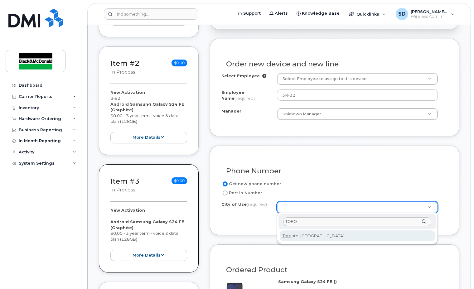
type input "TORO"
type input "4934"
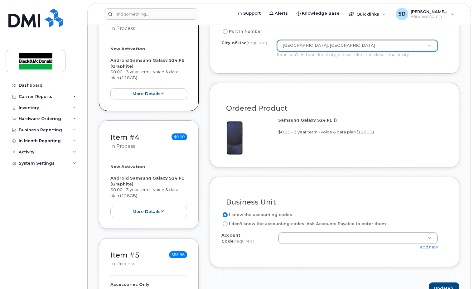
scroll to position [405, 0]
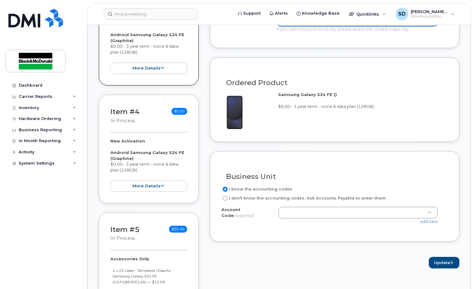
drag, startPoint x: 298, startPoint y: 213, endPoint x: 302, endPoint y: 214, distance: 4.1
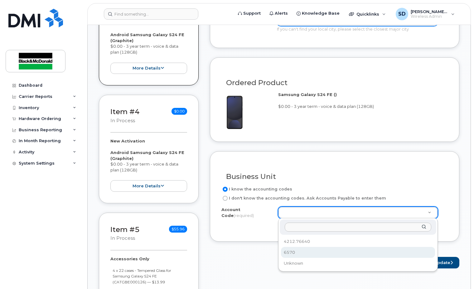
drag, startPoint x: 302, startPoint y: 251, endPoint x: 324, endPoint y: 251, distance: 21.8
select select "6570"
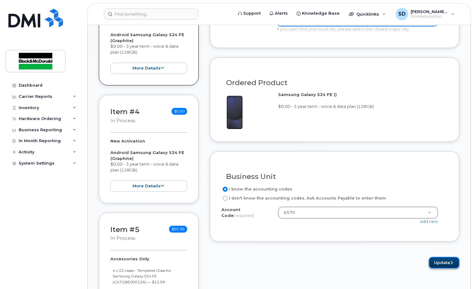
click at [440, 264] on button "Update" at bounding box center [444, 263] width 31 height 12
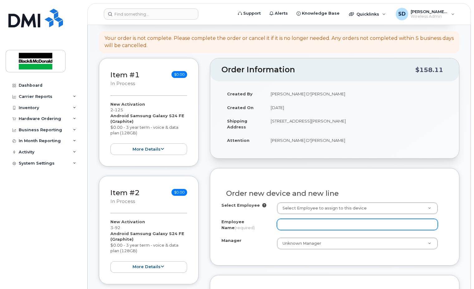
scroll to position [94, 0]
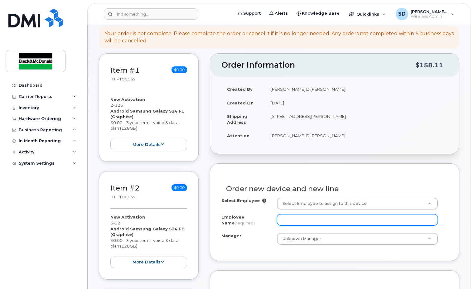
click at [293, 220] on input "Employee Name (required)" at bounding box center [357, 219] width 161 height 11
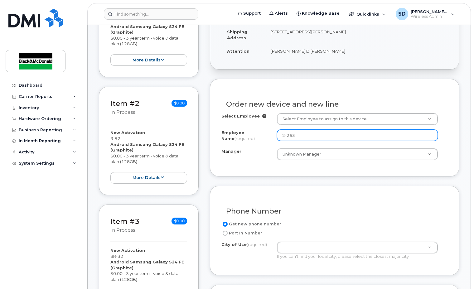
scroll to position [187, 0]
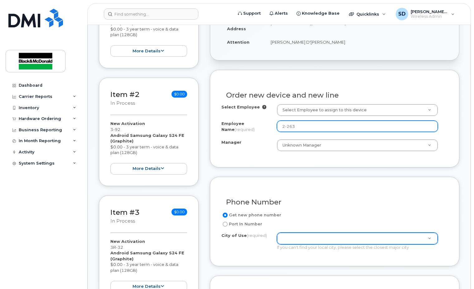
type input "2-263"
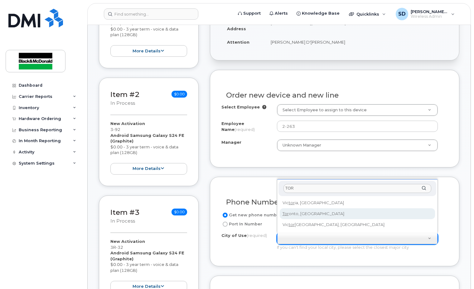
type input "TOR"
type input "4934"
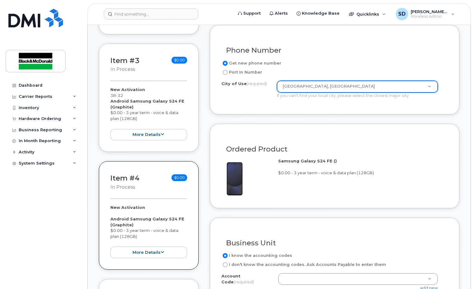
scroll to position [405, 0]
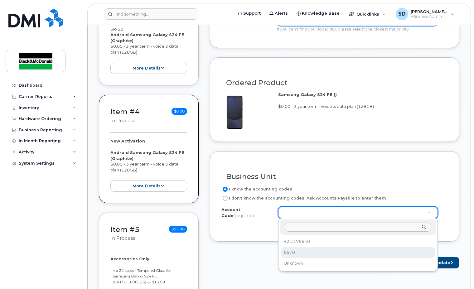
drag, startPoint x: 313, startPoint y: 251, endPoint x: 411, endPoint y: 254, distance: 97.3
select select "6570"
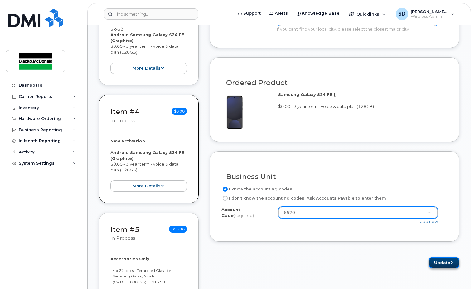
click at [442, 264] on button "Update" at bounding box center [444, 263] width 31 height 12
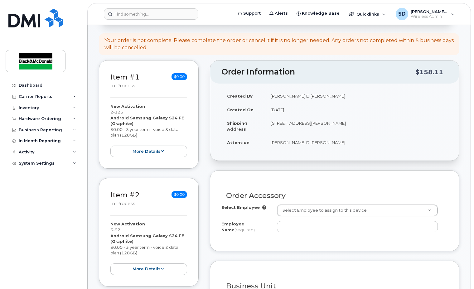
scroll to position [125, 0]
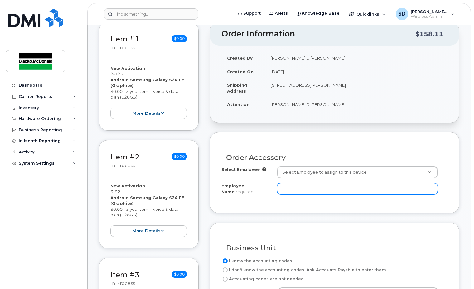
click at [296, 188] on input "Employee Name (required)" at bounding box center [357, 188] width 161 height 11
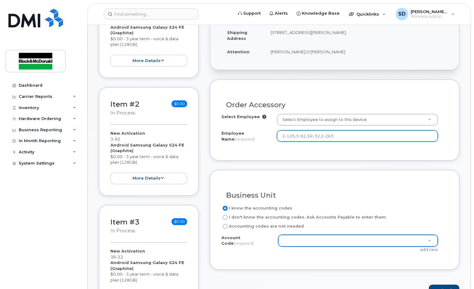
scroll to position [218, 0]
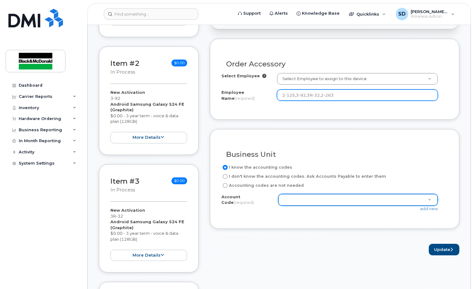
type input "2-125,3-92,3R-32,2-263"
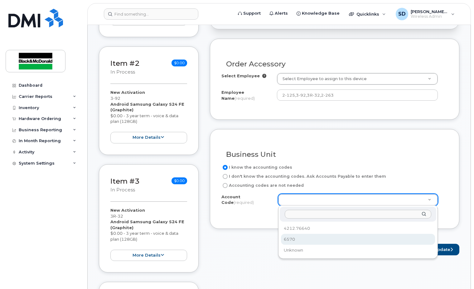
drag, startPoint x: 298, startPoint y: 238, endPoint x: 388, endPoint y: 244, distance: 90.0
select select "6570"
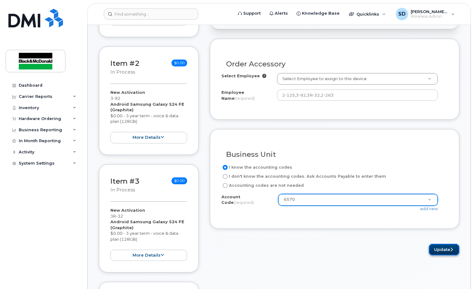
click at [443, 251] on button "Update" at bounding box center [444, 250] width 31 height 12
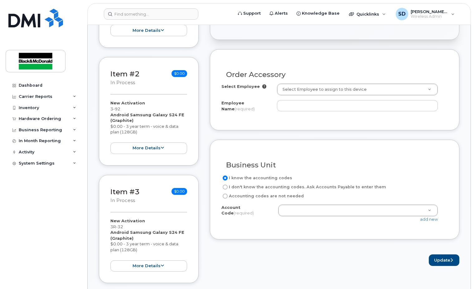
scroll to position [218, 0]
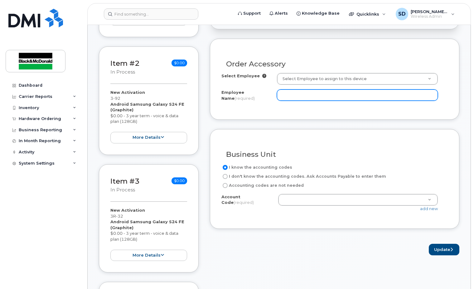
click at [287, 94] on input "Employee Name (required)" at bounding box center [357, 94] width 161 height 11
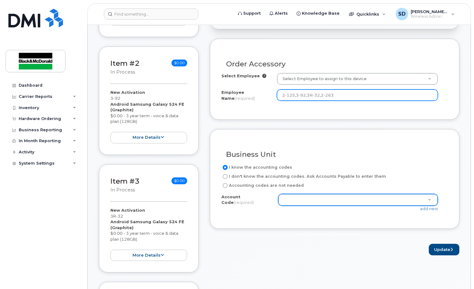
type input "2-125,3-92,3R-32,2-263"
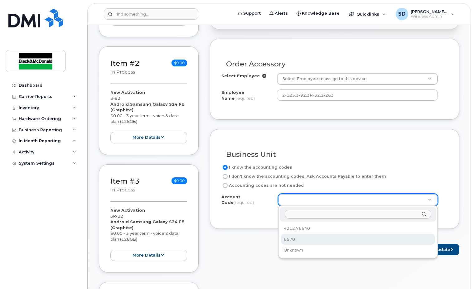
select select "6570"
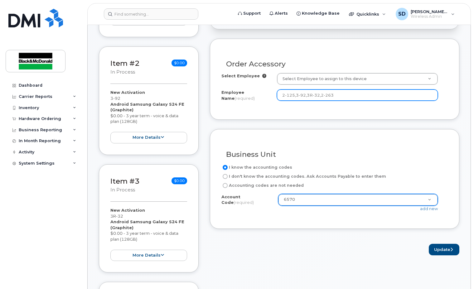
drag, startPoint x: 342, startPoint y: 98, endPoint x: 259, endPoint y: 93, distance: 82.5
click at [259, 93] on div "Employee Name (required) 2-125,3-92,3R-32,2-263" at bounding box center [334, 96] width 226 height 14
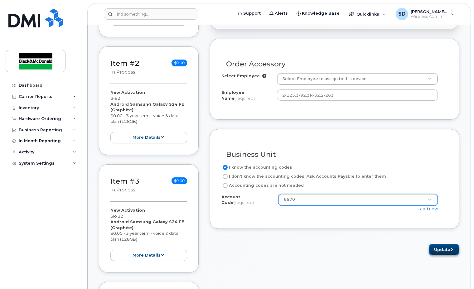
click at [443, 249] on button "Update" at bounding box center [444, 250] width 31 height 12
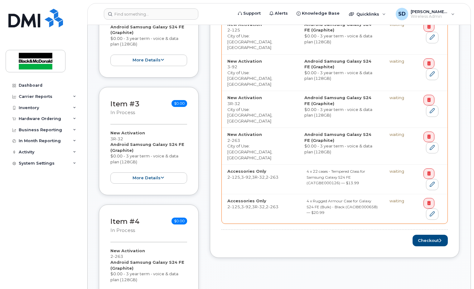
scroll to position [312, 0]
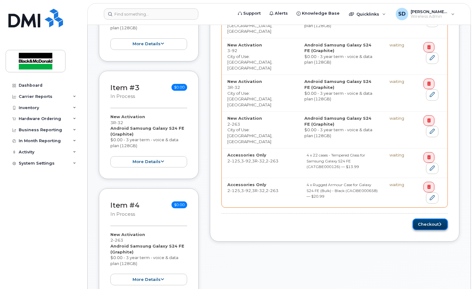
click at [430, 219] on button "Checkout" at bounding box center [430, 225] width 35 height 12
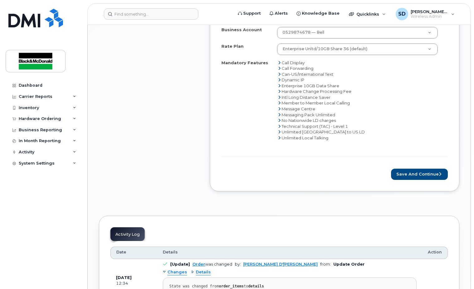
scroll to position [842, 0]
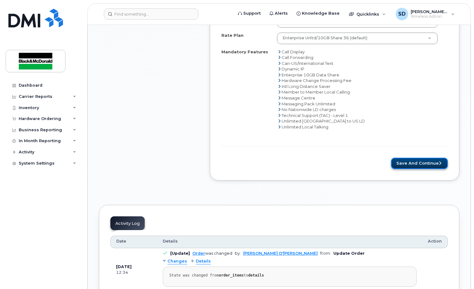
click at [417, 164] on button "Save and Continue" at bounding box center [419, 164] width 57 height 12
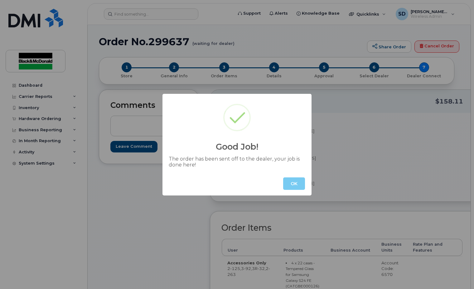
click at [298, 185] on button "OK" at bounding box center [294, 183] width 22 height 12
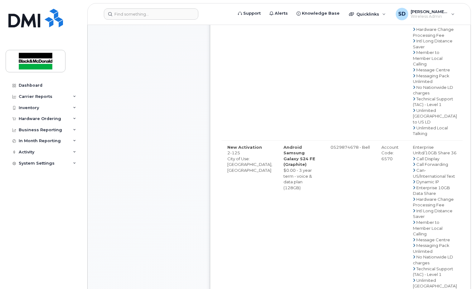
scroll to position [624, 0]
